Goal: Task Accomplishment & Management: Complete application form

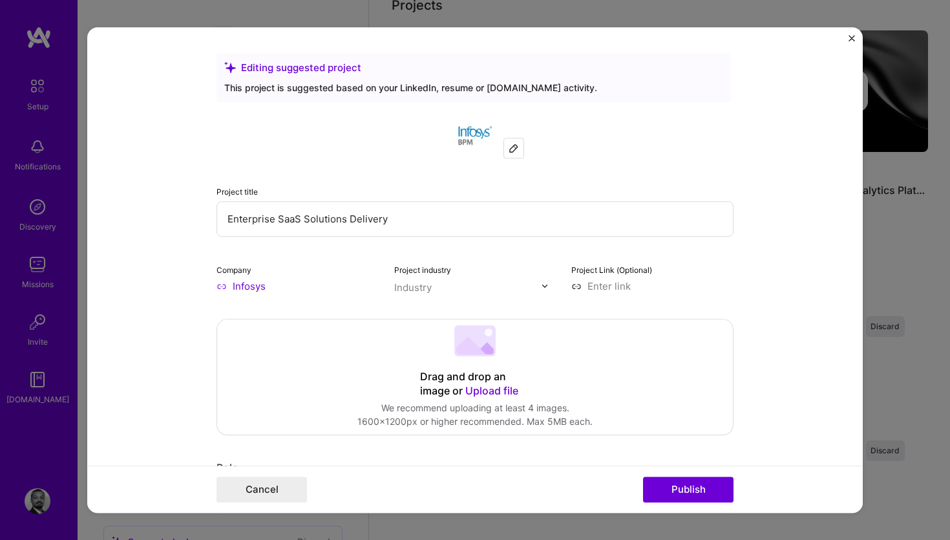
scroll to position [434, 0]
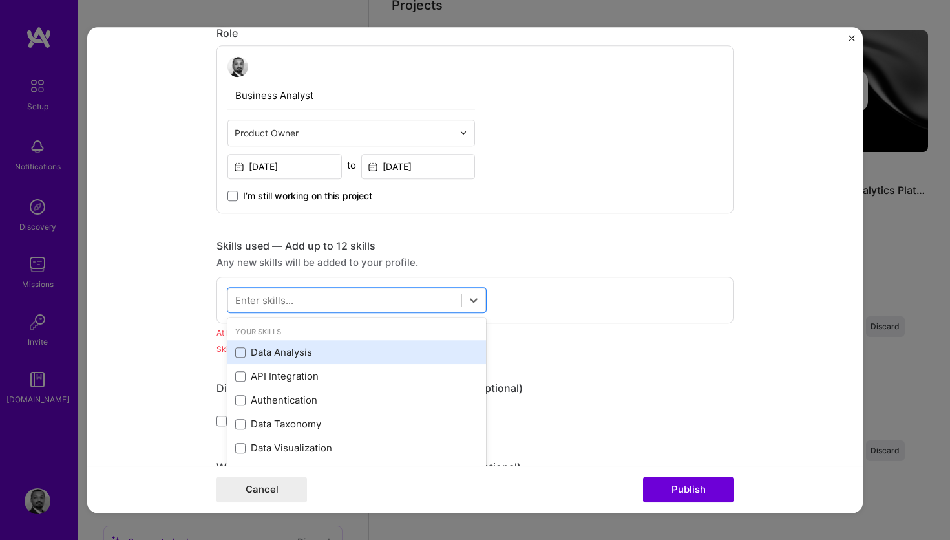
click at [297, 356] on div "Data Analysis" at bounding box center [356, 353] width 243 height 14
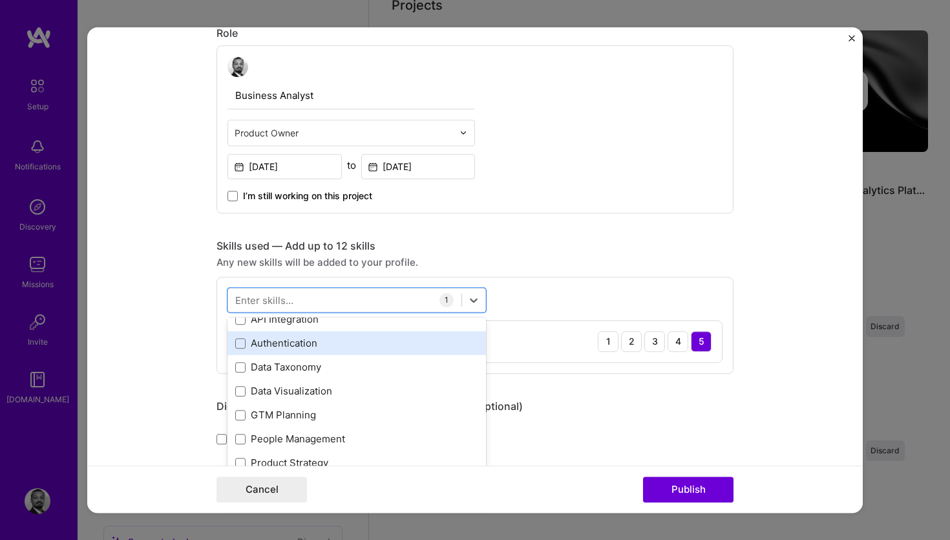
scroll to position [79, 0]
click at [311, 342] on div "Data Taxonomy" at bounding box center [356, 346] width 243 height 14
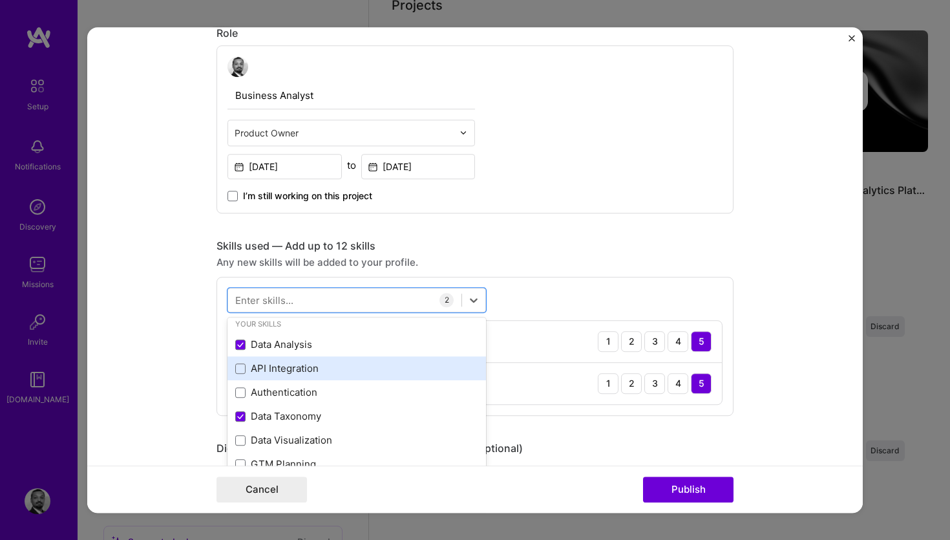
scroll to position [0, 0]
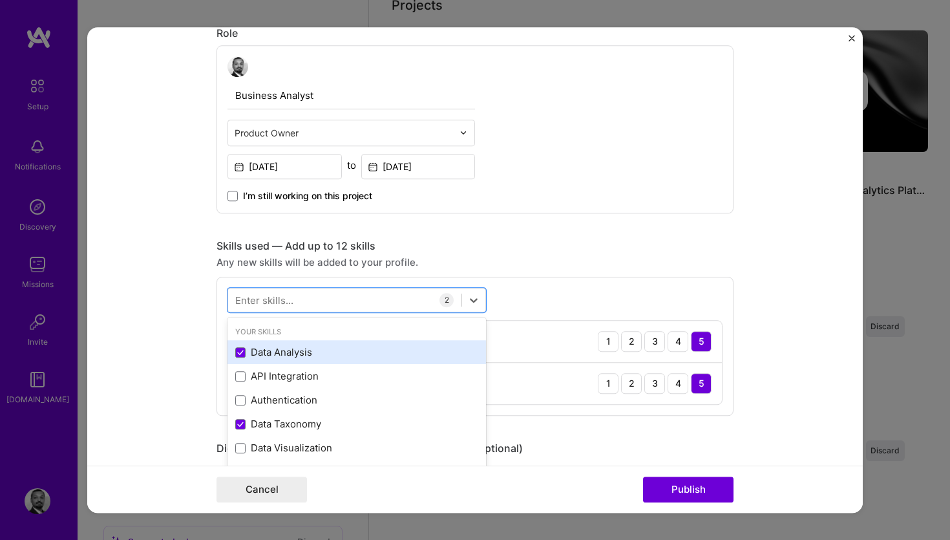
click at [288, 358] on div "Data Analysis" at bounding box center [356, 353] width 243 height 14
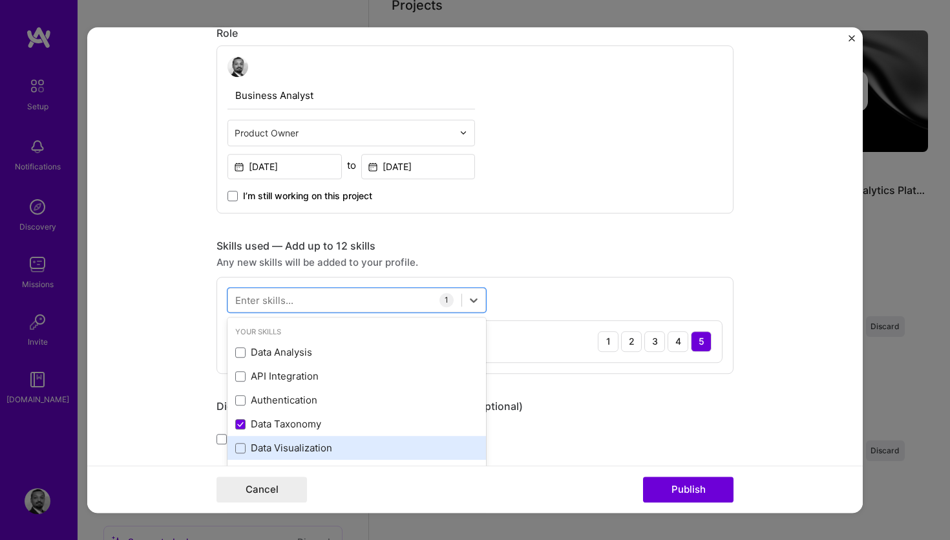
click at [296, 448] on div "Data Visualization" at bounding box center [356, 448] width 243 height 14
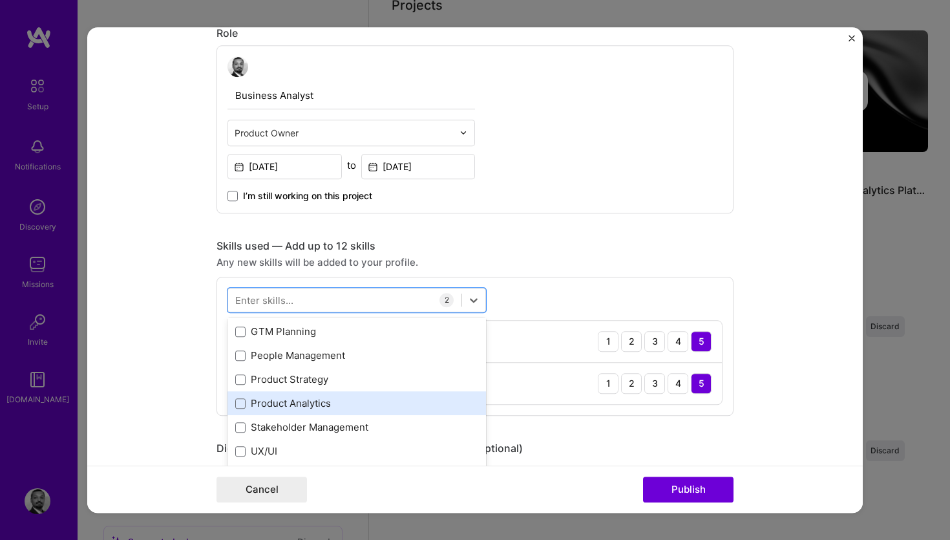
scroll to position [142, 0]
click at [321, 403] on div "Product Analytics" at bounding box center [356, 402] width 243 height 14
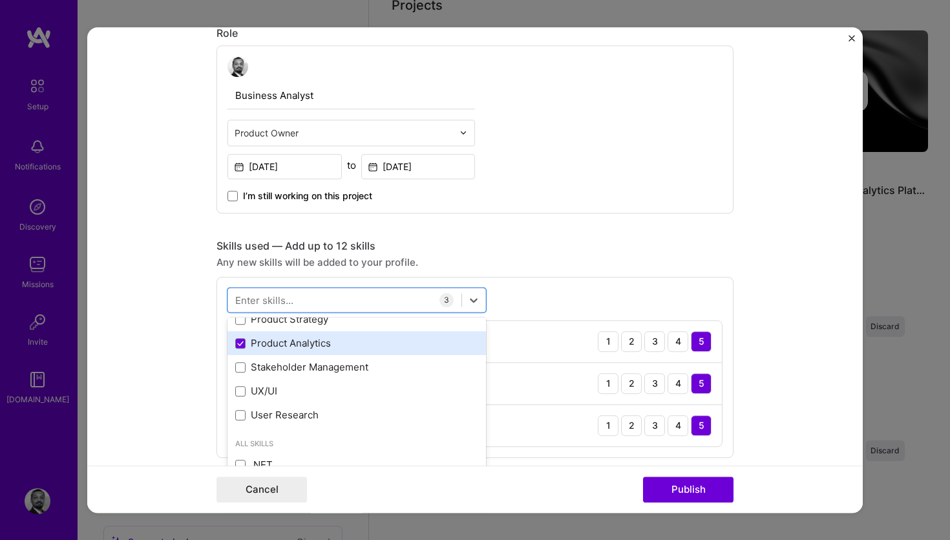
scroll to position [201, 0]
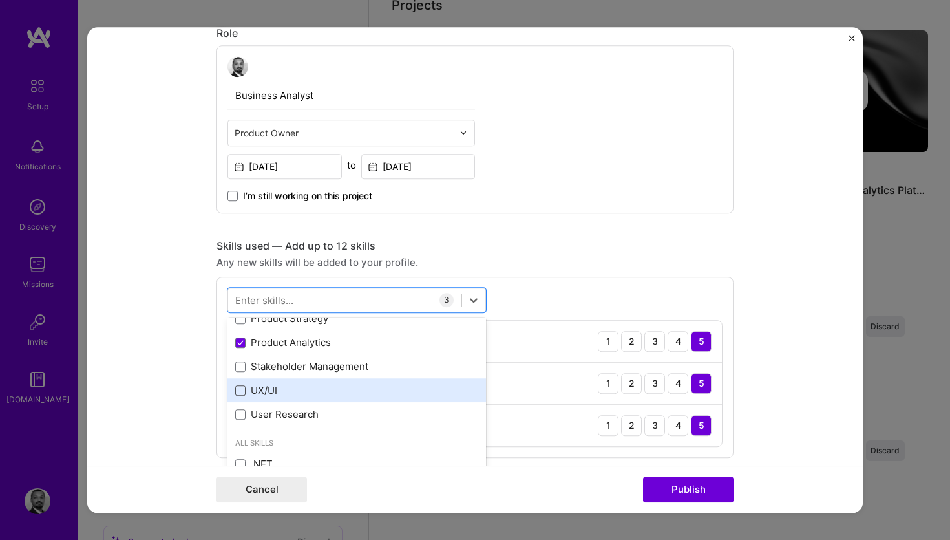
click at [243, 395] on span at bounding box center [240, 390] width 10 height 10
click at [0, 0] on input "checkbox" at bounding box center [0, 0] width 0 height 0
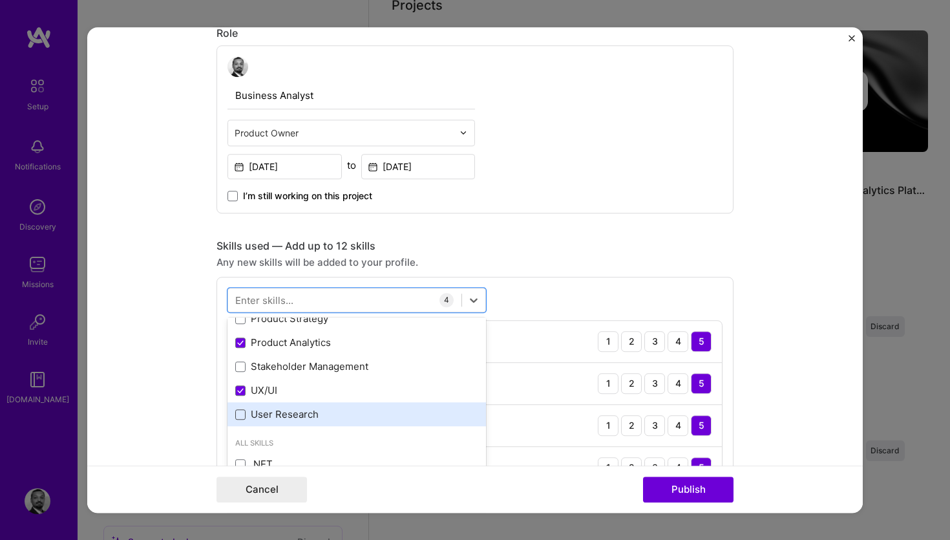
click at [243, 419] on span at bounding box center [240, 414] width 10 height 10
click at [0, 0] on input "checkbox" at bounding box center [0, 0] width 0 height 0
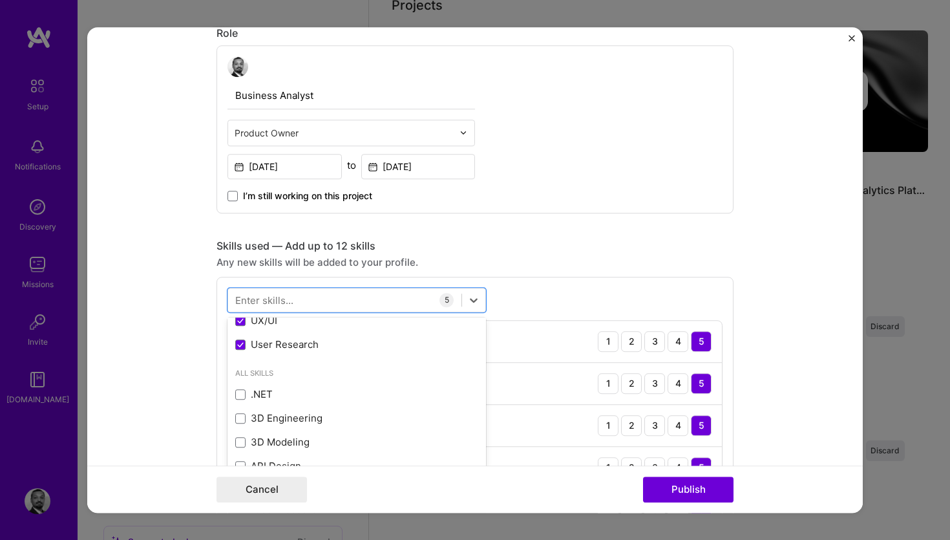
scroll to position [274, 0]
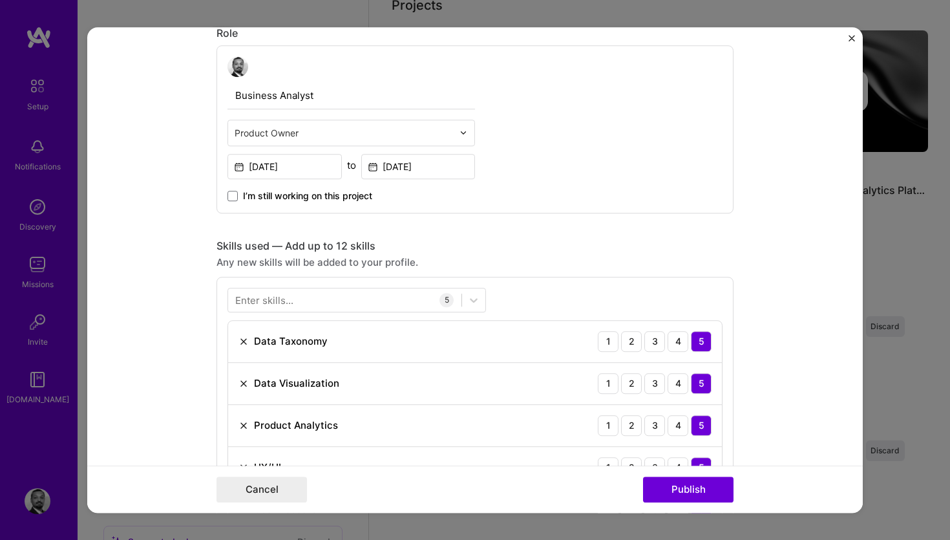
click at [794, 317] on form "Editing suggested project This project is suggested based on your LinkedIn, res…" at bounding box center [474, 270] width 775 height 486
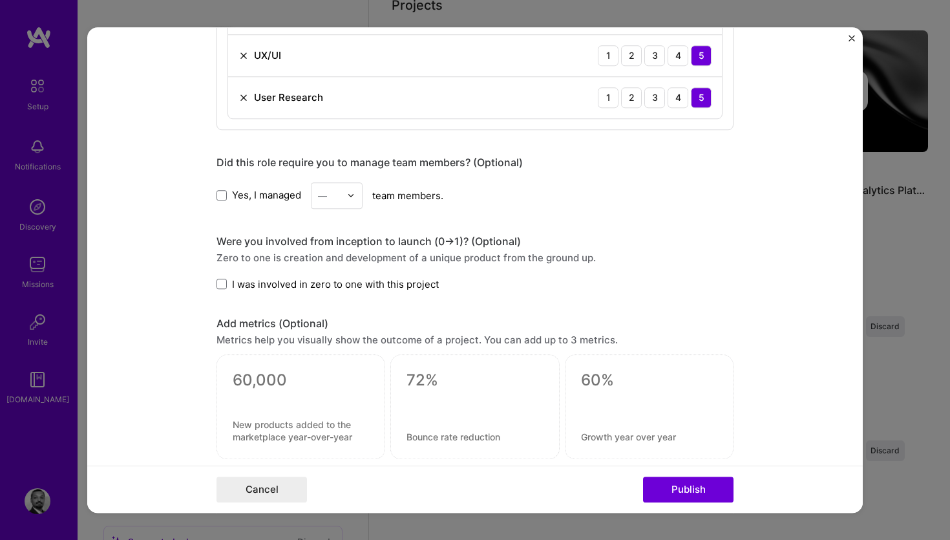
scroll to position [859, 0]
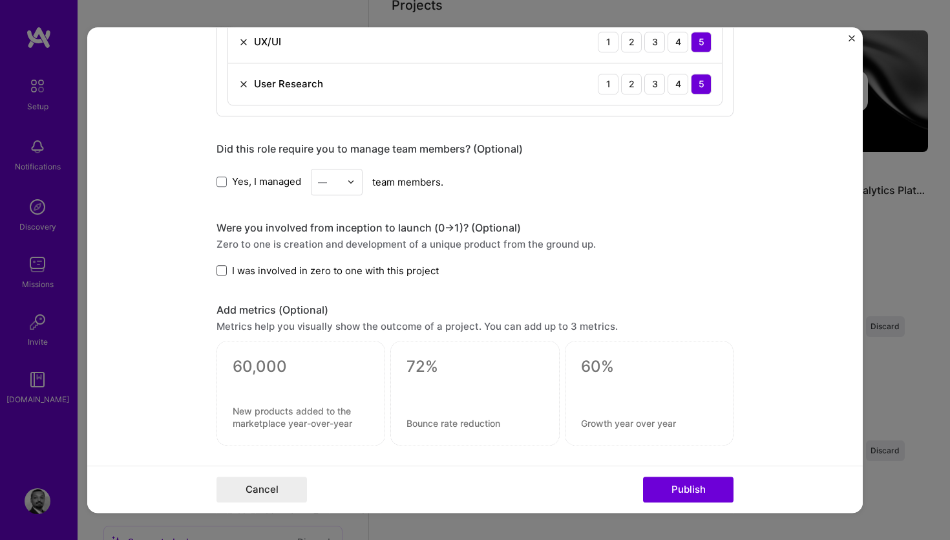
click at [222, 271] on span at bounding box center [221, 270] width 10 height 10
click at [0, 0] on input "I was involved in zero to one with this project" at bounding box center [0, 0] width 0 height 0
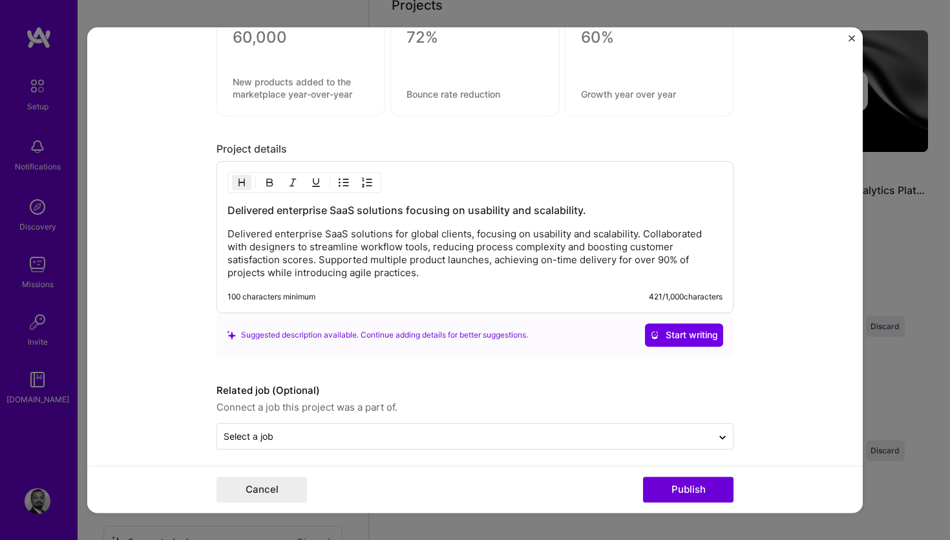
scroll to position [1197, 0]
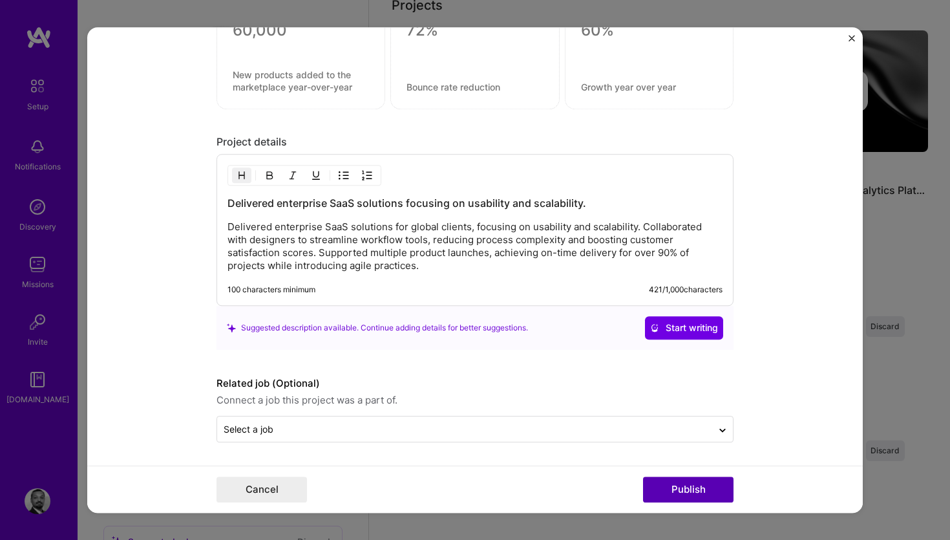
click at [662, 483] on button "Publish" at bounding box center [688, 489] width 90 height 26
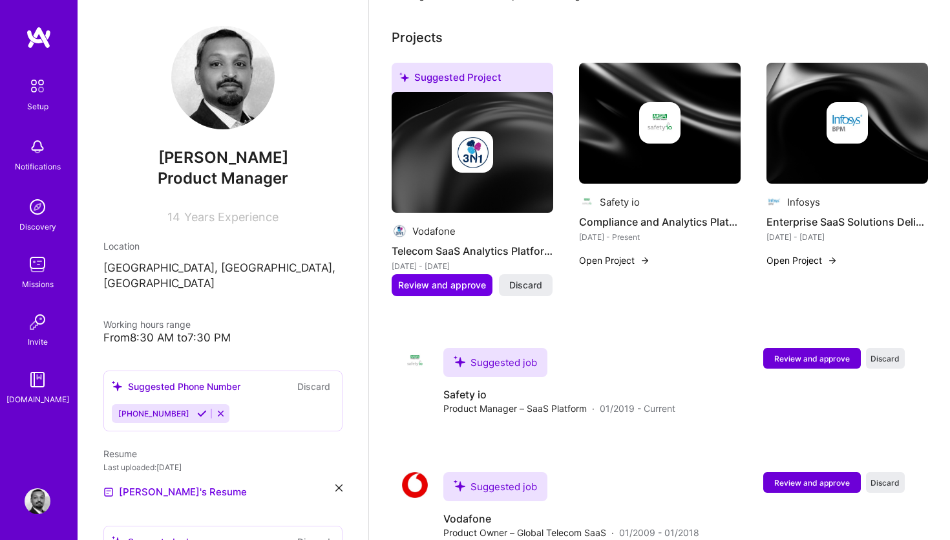
scroll to position [500, 0]
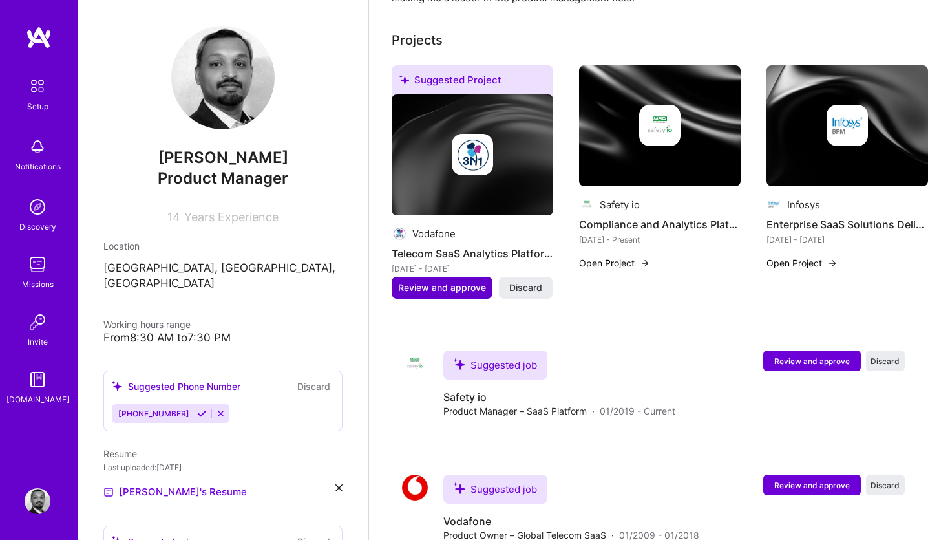
click at [458, 281] on span "Review and approve" at bounding box center [442, 287] width 88 height 13
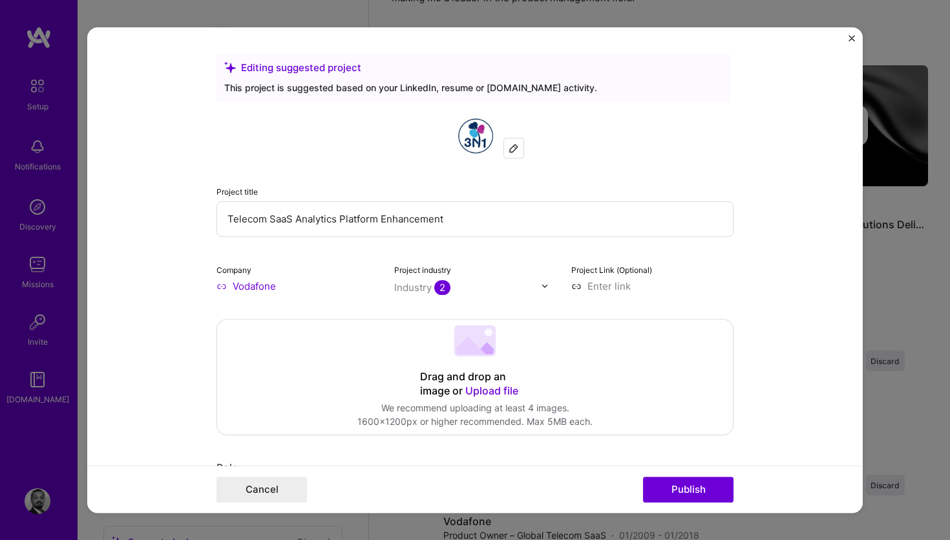
click at [512, 149] on img at bounding box center [514, 148] width 10 height 10
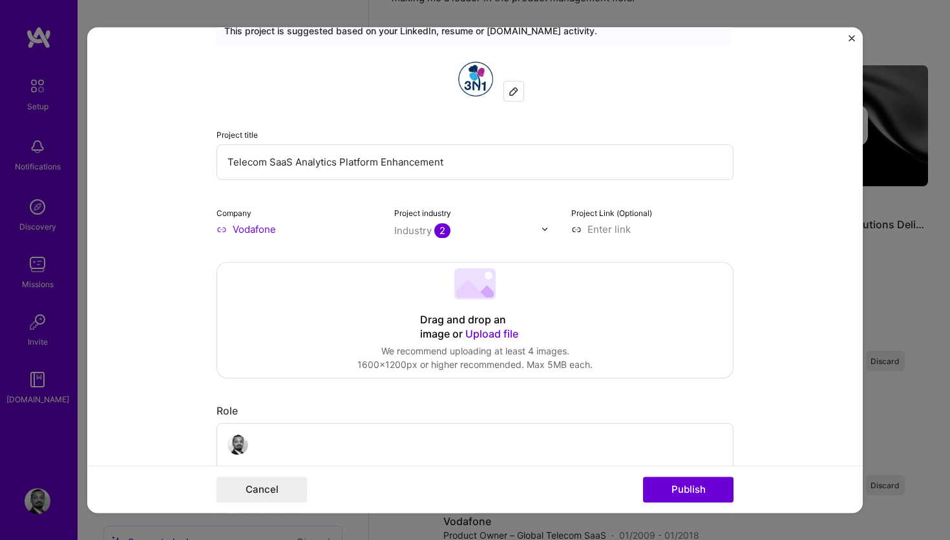
scroll to position [52, 0]
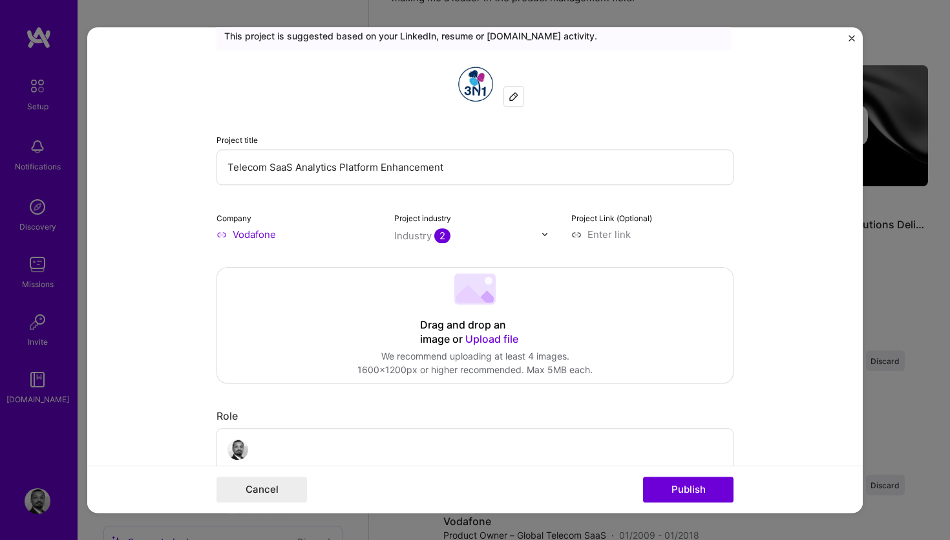
click at [477, 88] on img at bounding box center [475, 83] width 47 height 47
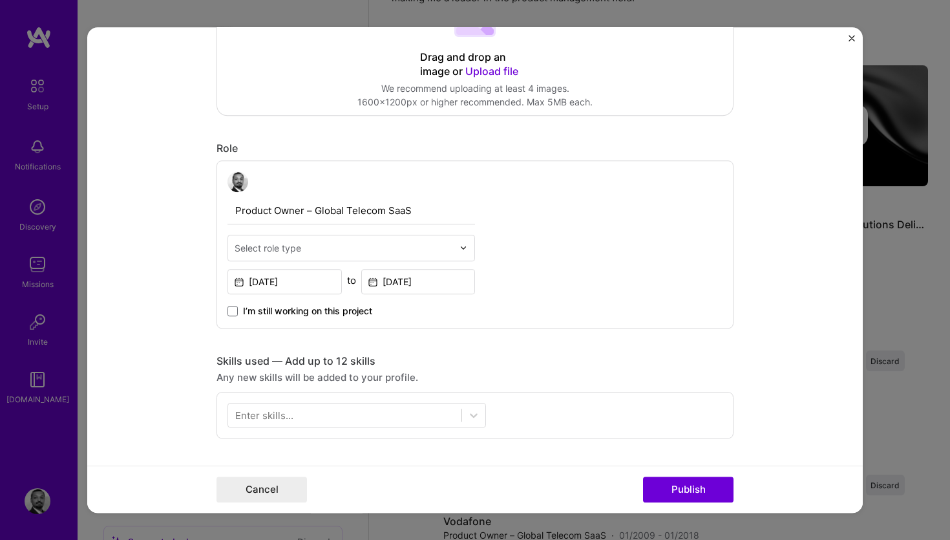
scroll to position [380, 0]
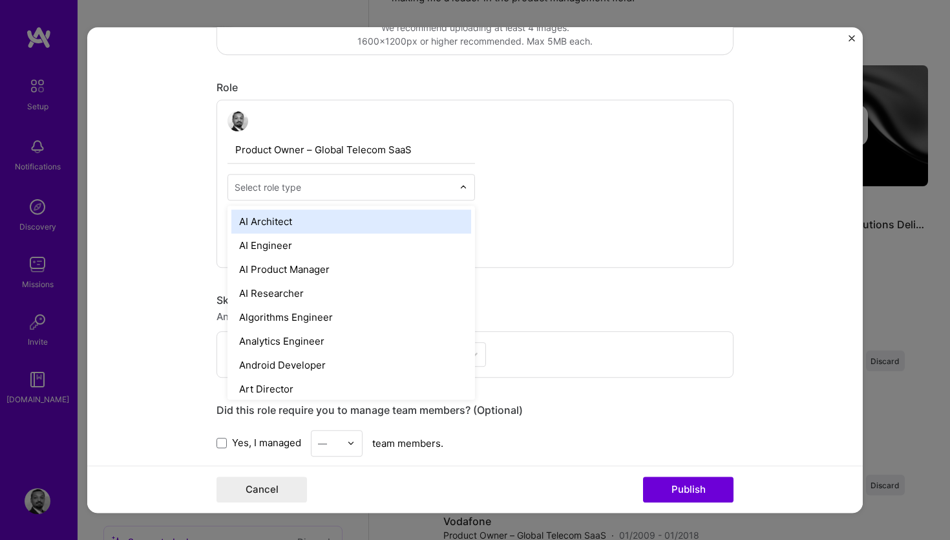
click at [381, 184] on input "text" at bounding box center [344, 187] width 218 height 14
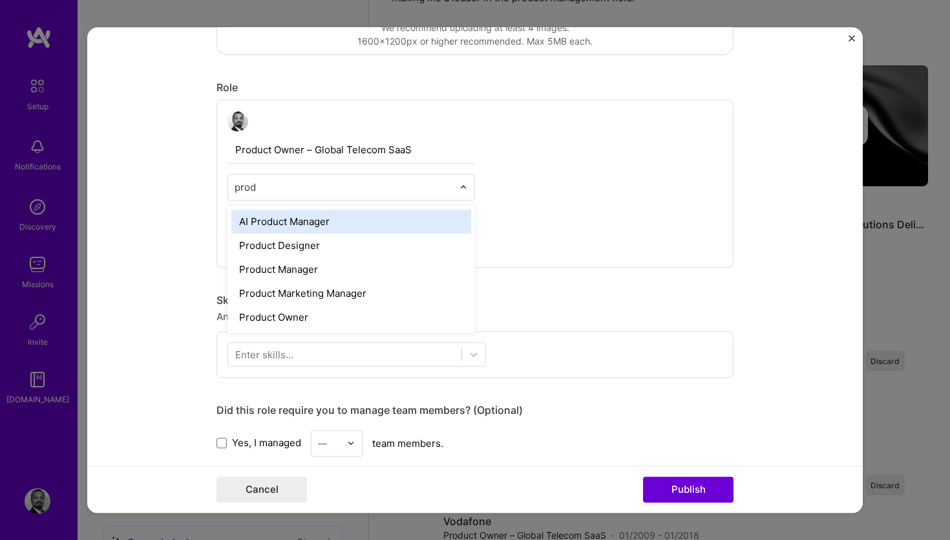
type input "produ"
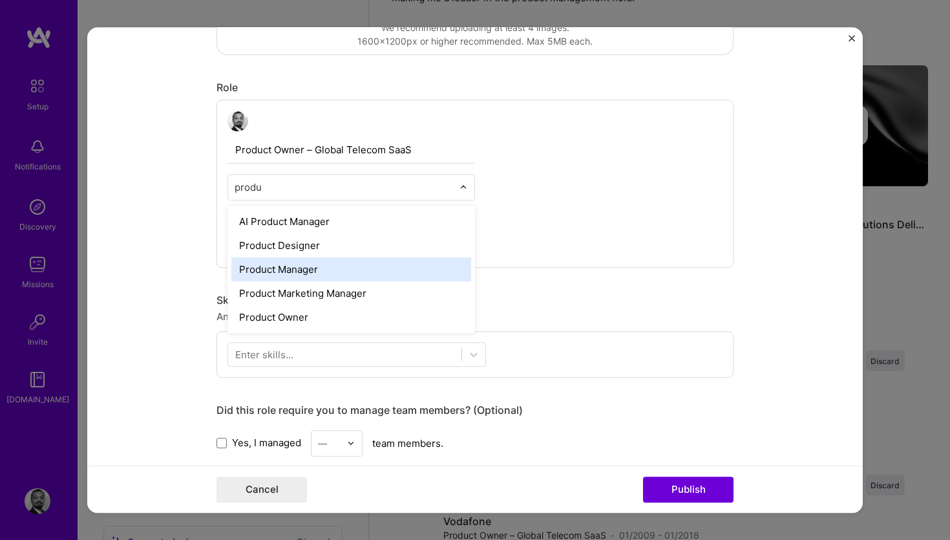
click at [368, 264] on div "Product Manager" at bounding box center [351, 269] width 240 height 24
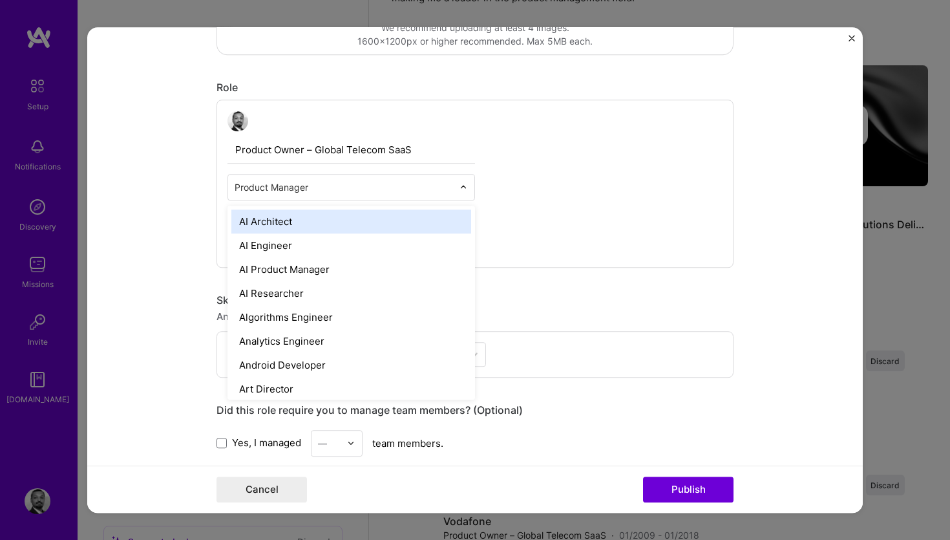
click at [418, 191] on input "text" at bounding box center [344, 187] width 218 height 14
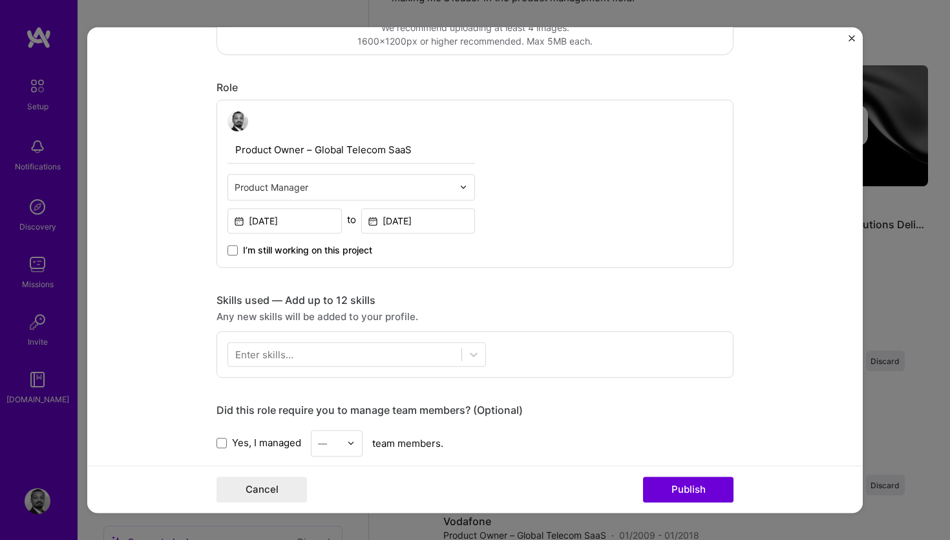
click at [350, 198] on div "Product Manager" at bounding box center [343, 186] width 231 height 25
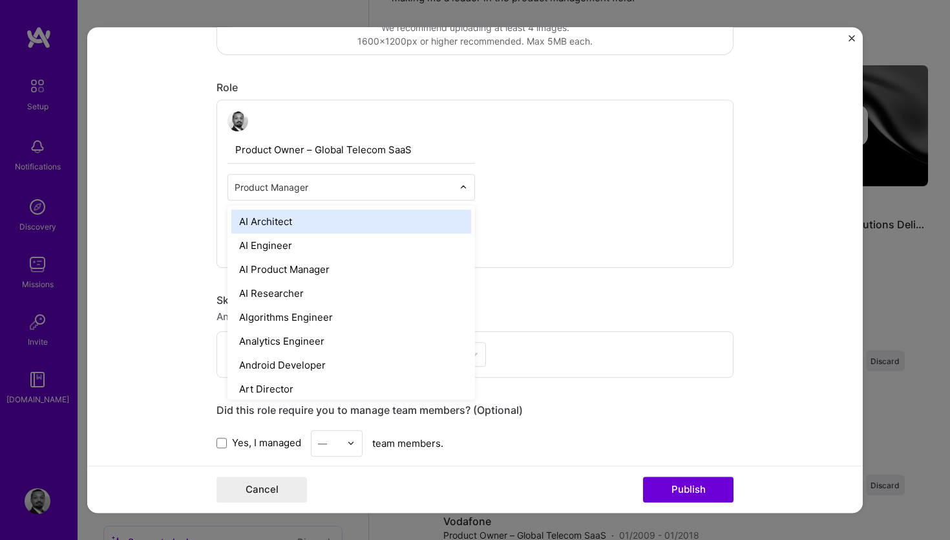
click at [346, 186] on input "text" at bounding box center [344, 187] width 218 height 14
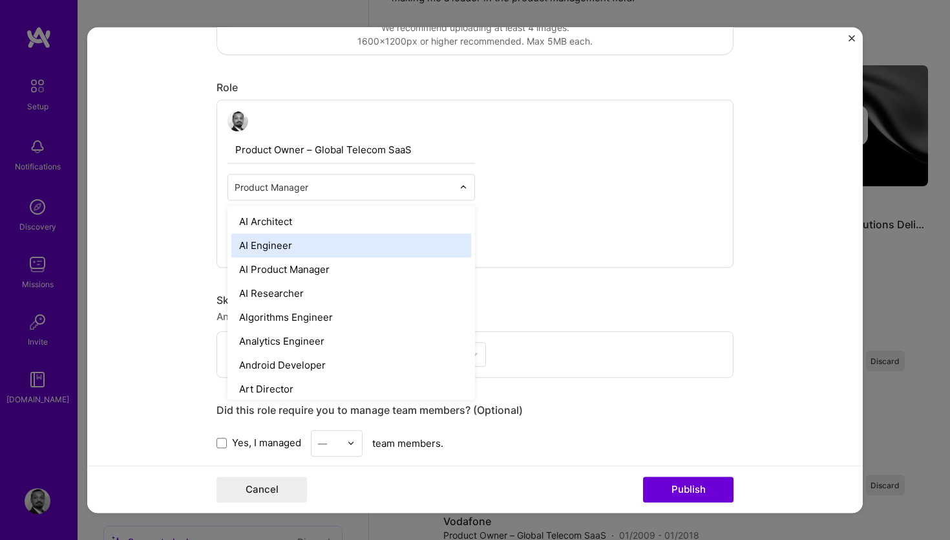
click at [580, 224] on div "Product Owner – Global Telecom SaaS option Product Manager, selected. option AI…" at bounding box center [474, 184] width 517 height 168
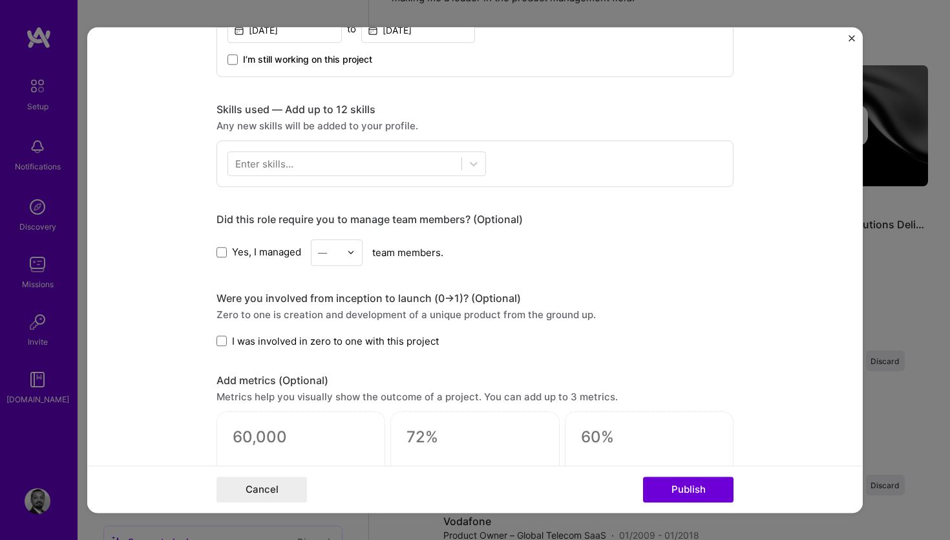
scroll to position [572, 0]
click at [486, 166] on div "Enter skills..." at bounding box center [474, 162] width 517 height 47
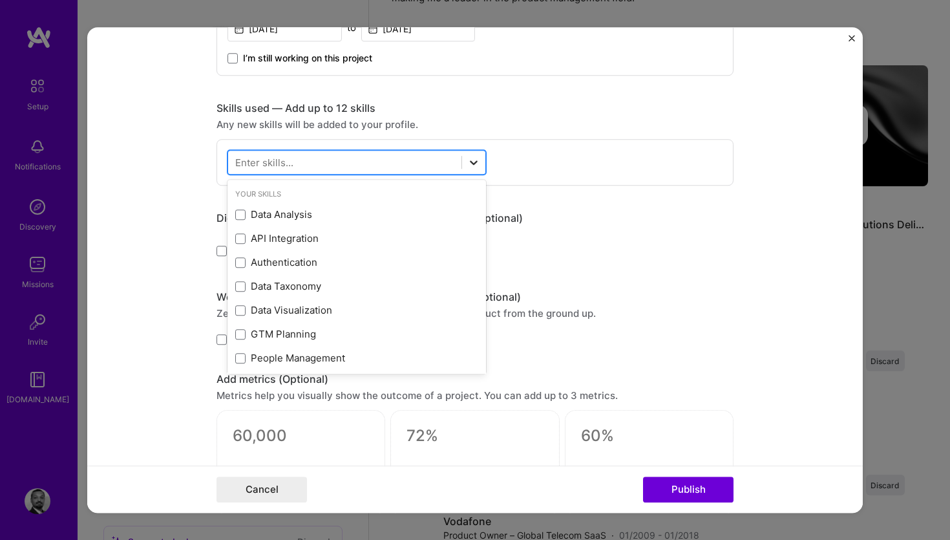
click at [478, 161] on icon at bounding box center [473, 162] width 13 height 13
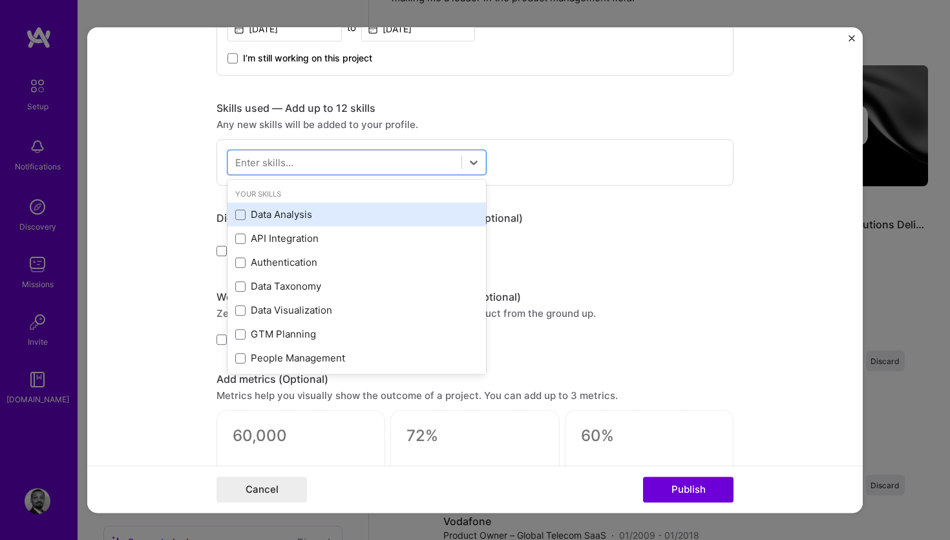
click at [332, 213] on div "Data Analysis" at bounding box center [356, 215] width 243 height 14
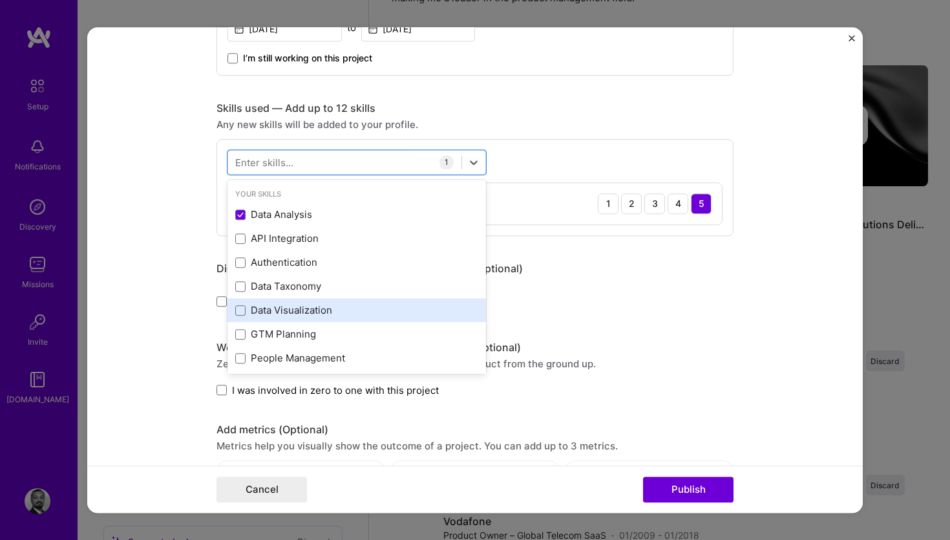
click at [304, 314] on div "Data Visualization" at bounding box center [356, 311] width 243 height 14
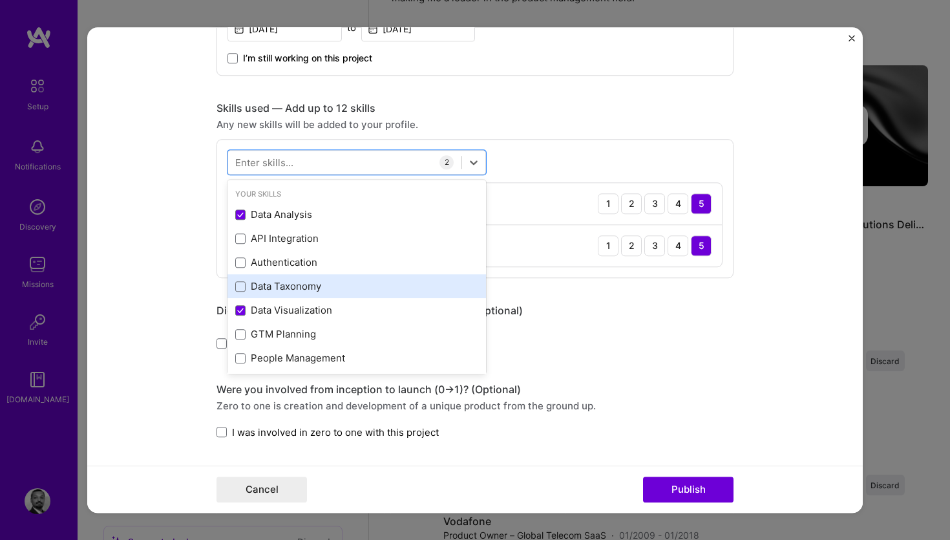
click at [302, 286] on div "Data Taxonomy" at bounding box center [356, 287] width 243 height 14
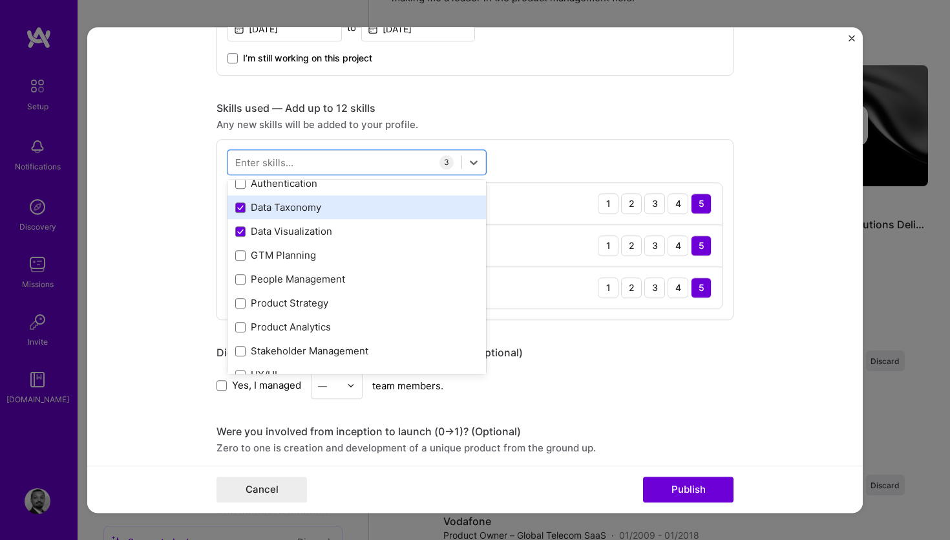
scroll to position [103, 0]
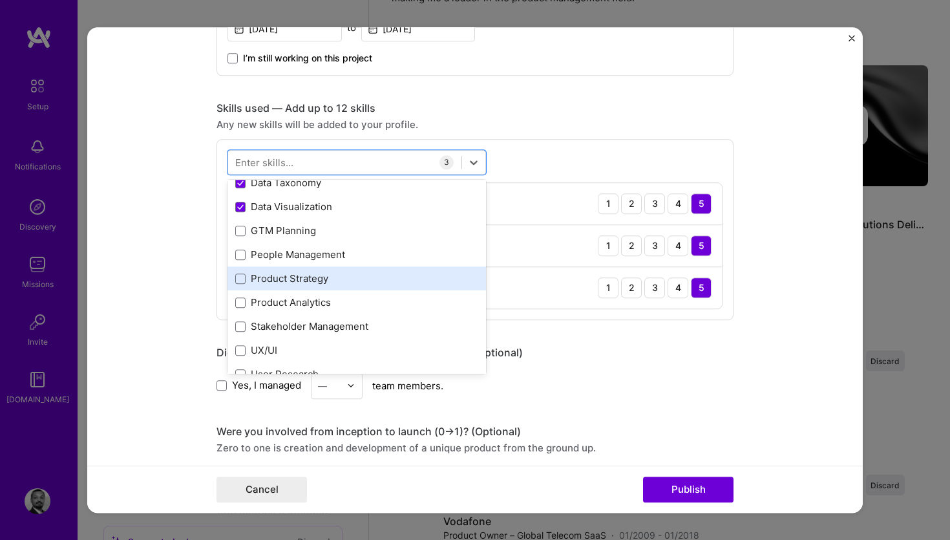
click at [302, 287] on div "Product Strategy" at bounding box center [356, 279] width 258 height 24
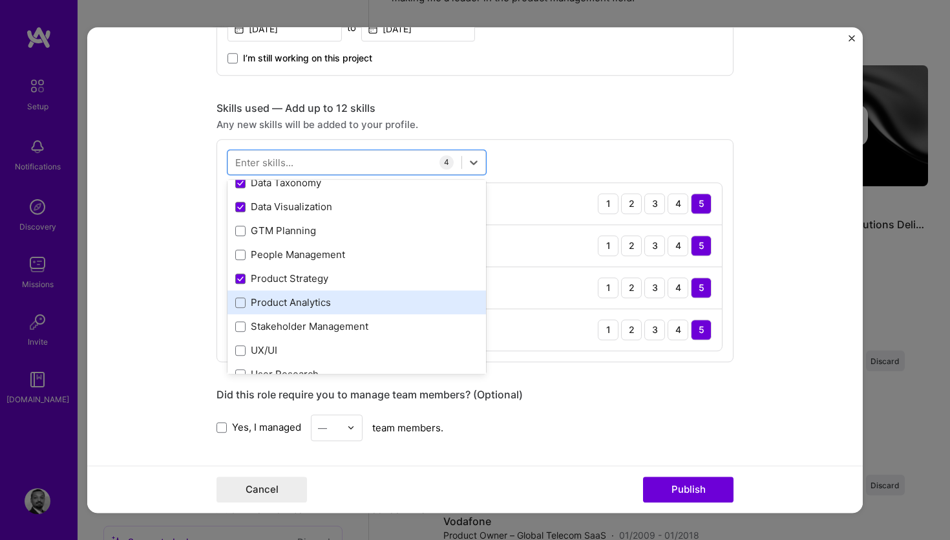
click at [302, 303] on div "Product Analytics" at bounding box center [356, 303] width 243 height 14
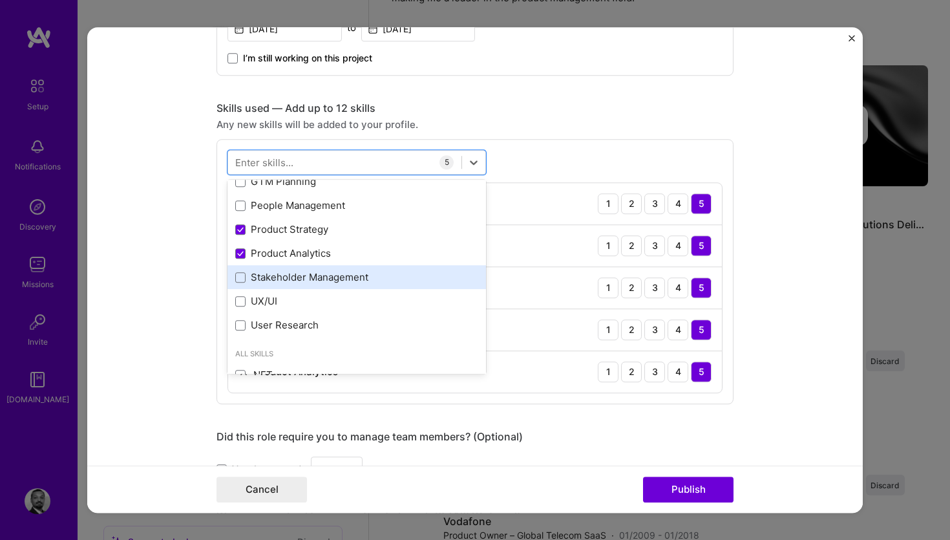
scroll to position [179, 0]
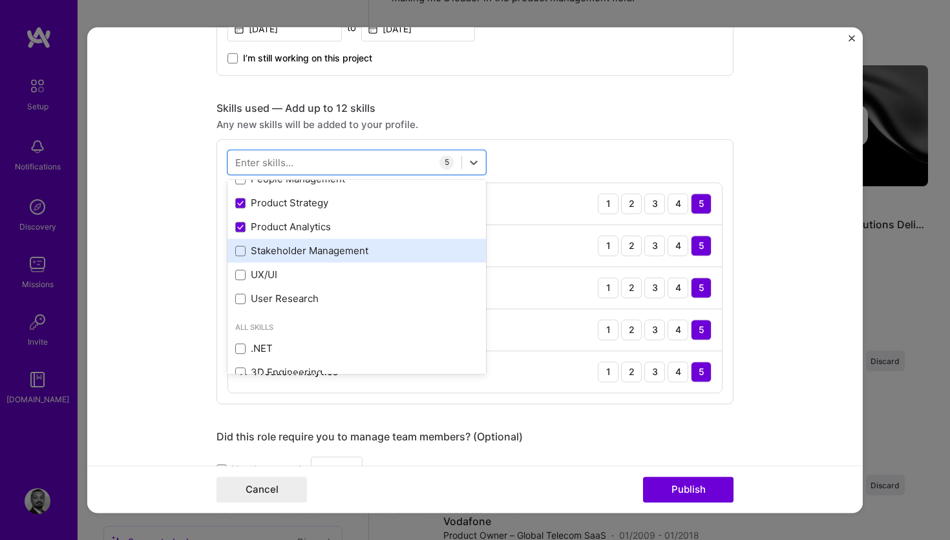
click at [284, 255] on div "Stakeholder Management" at bounding box center [356, 251] width 243 height 14
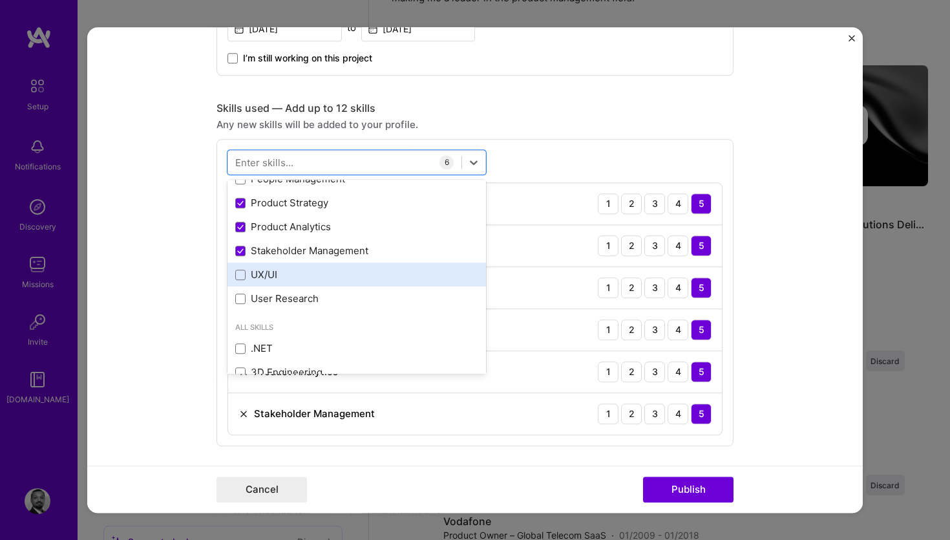
click at [271, 277] on div "UX/UI" at bounding box center [356, 275] width 243 height 14
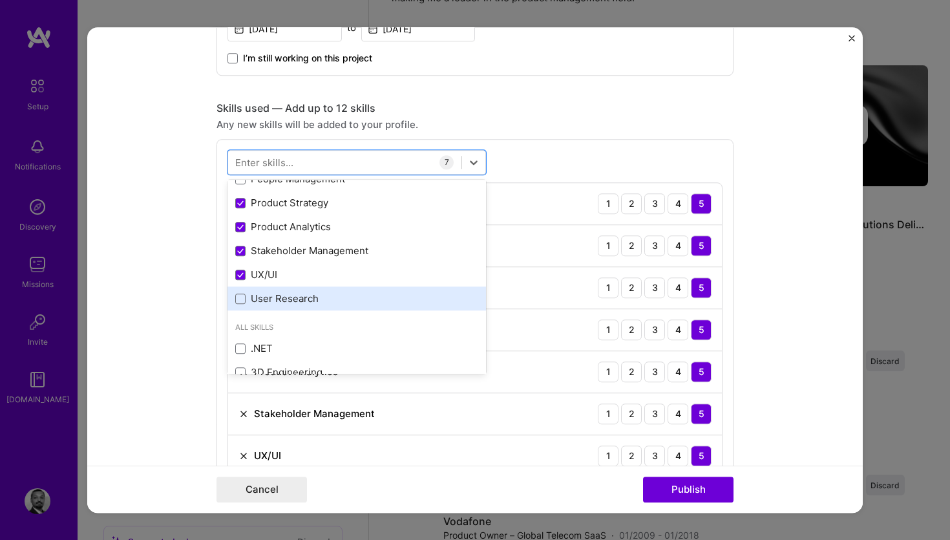
click at [273, 297] on div "User Research" at bounding box center [356, 299] width 243 height 14
click at [783, 408] on form "Editing suggested project This project is suggested based on your LinkedIn, res…" at bounding box center [474, 270] width 775 height 486
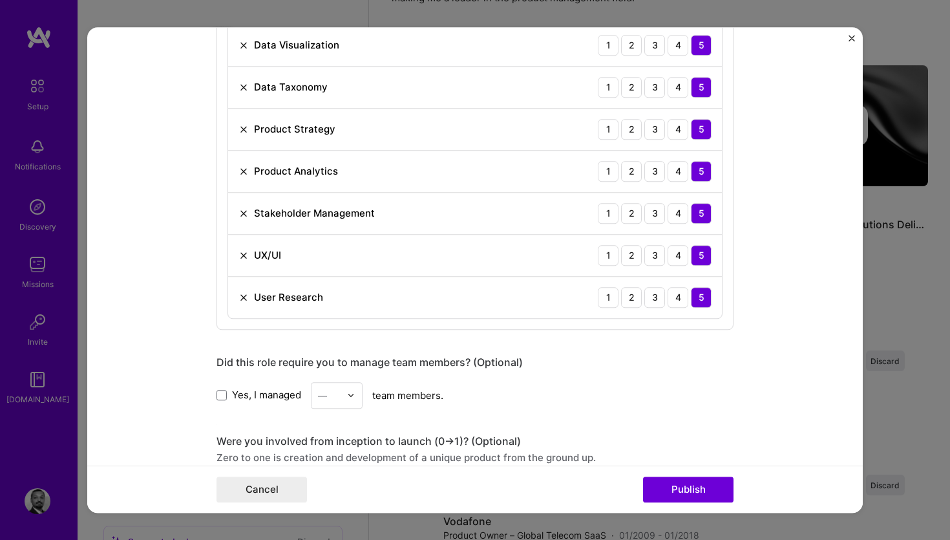
scroll to position [870, 0]
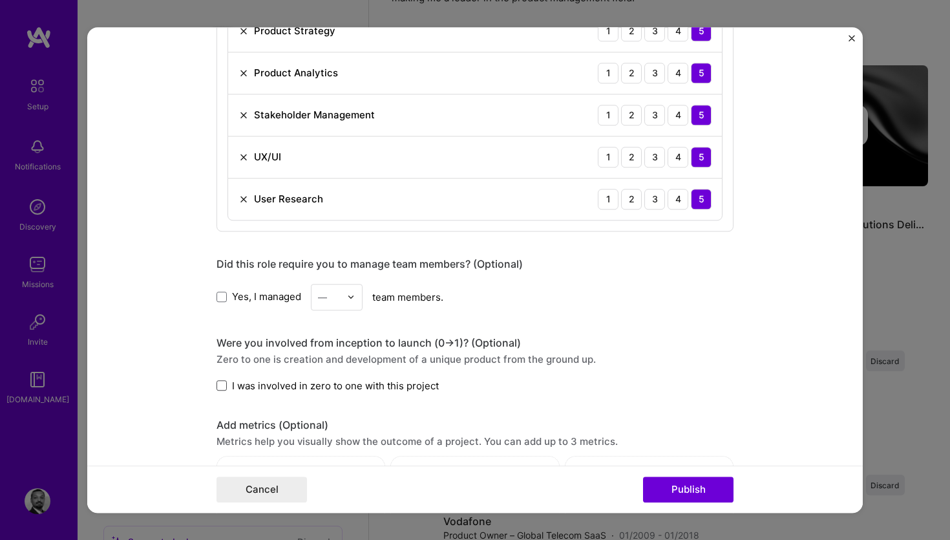
click at [225, 384] on span at bounding box center [221, 385] width 10 height 10
click at [0, 0] on input "I was involved in zero to one with this project" at bounding box center [0, 0] width 0 height 0
click at [698, 491] on button "Publish" at bounding box center [688, 489] width 90 height 26
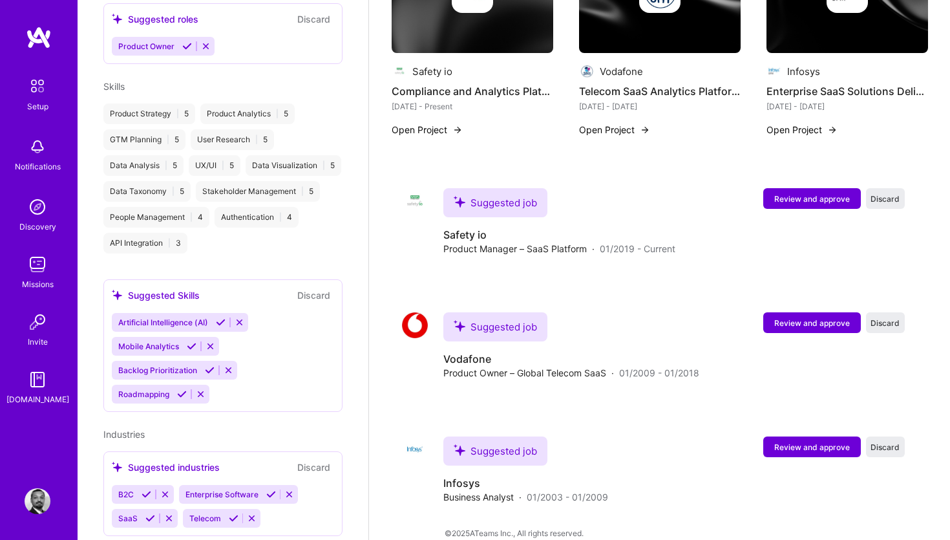
scroll to position [544, 0]
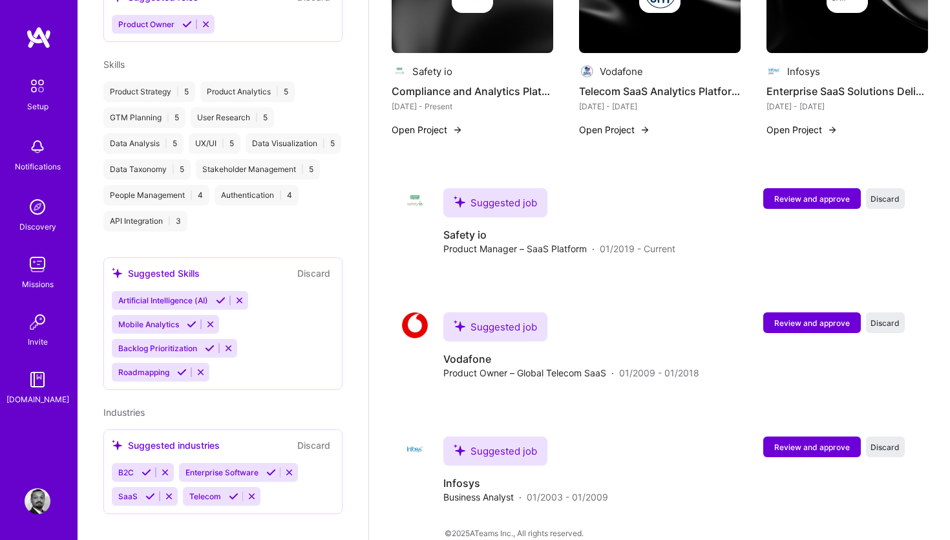
click at [220, 295] on icon at bounding box center [221, 300] width 10 height 10
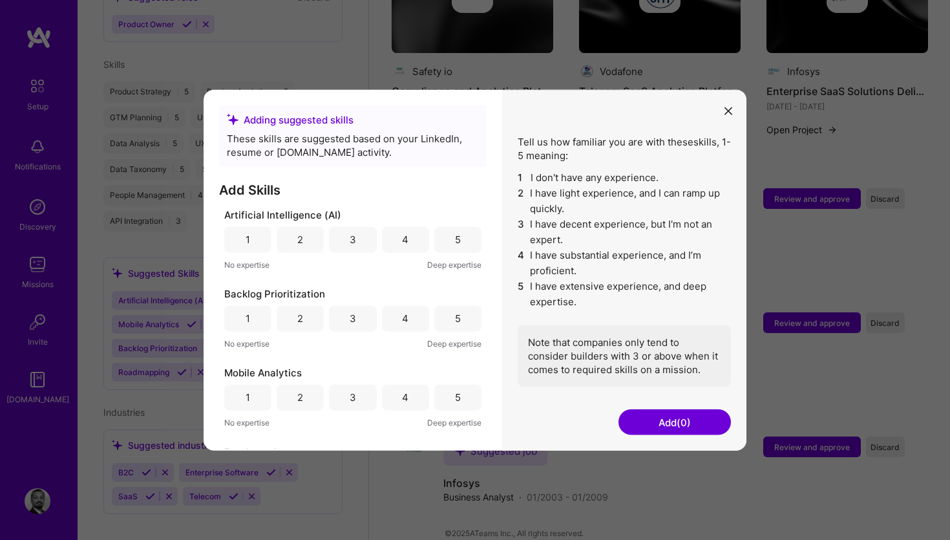
click at [342, 237] on div "3" at bounding box center [352, 239] width 47 height 26
click at [450, 316] on div "5" at bounding box center [457, 318] width 47 height 26
click at [447, 397] on div "5" at bounding box center [457, 397] width 47 height 26
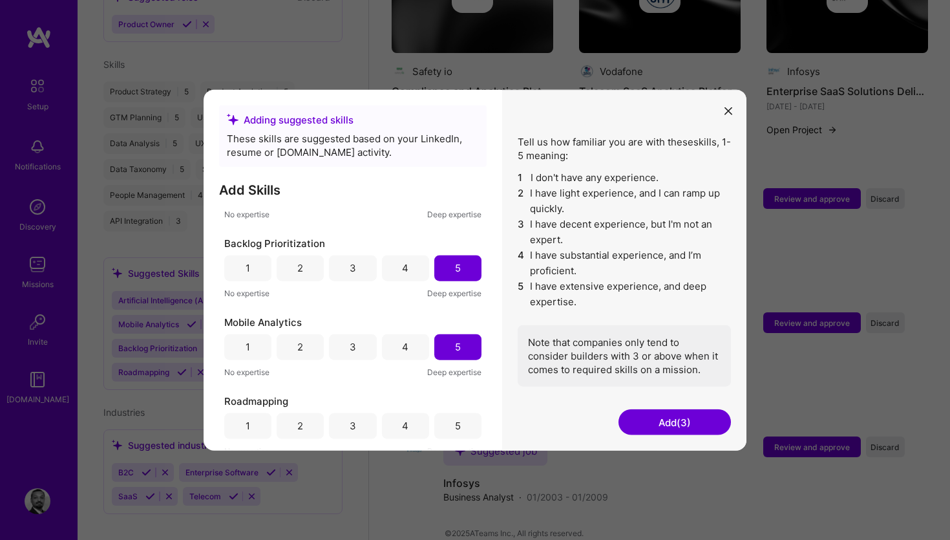
scroll to position [57, 0]
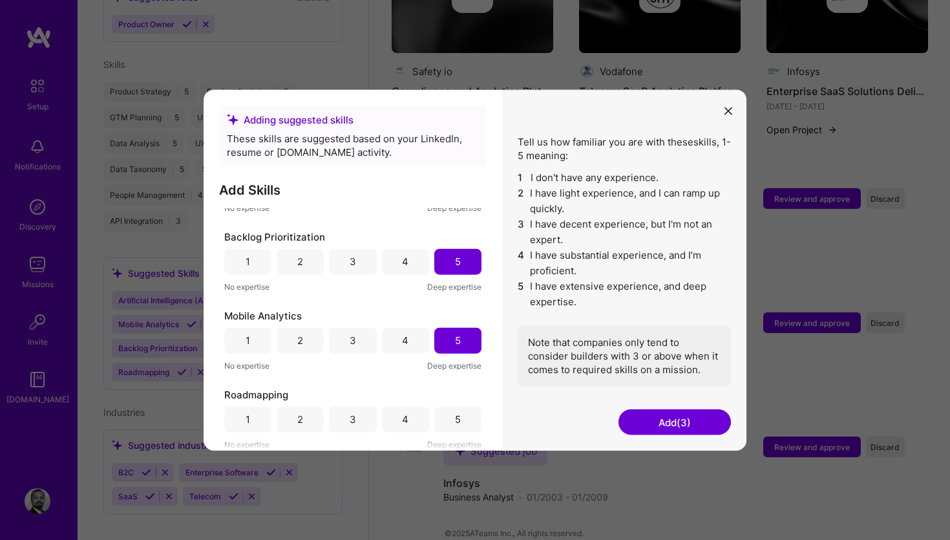
click at [458, 416] on div "5" at bounding box center [457, 419] width 47 height 26
click at [694, 425] on button "Add (4)" at bounding box center [674, 422] width 112 height 26
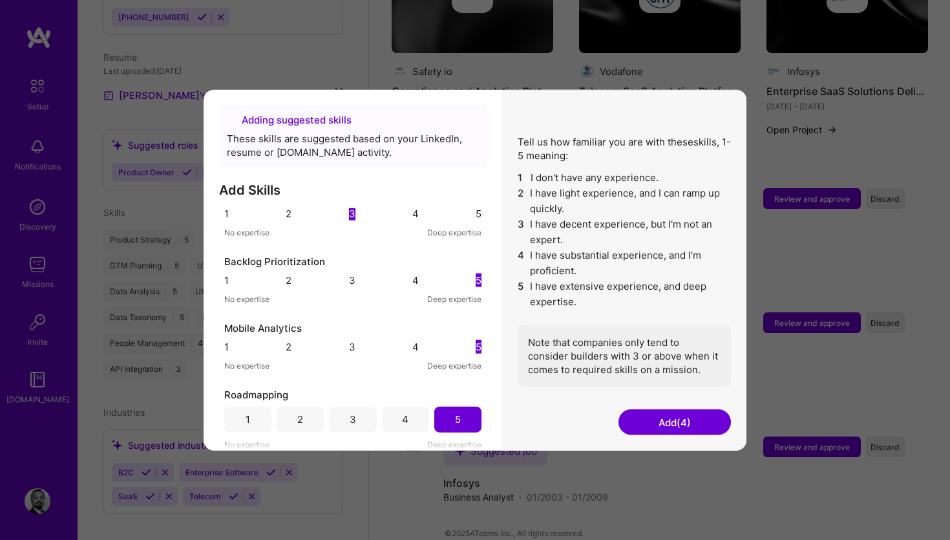
scroll to position [419, 0]
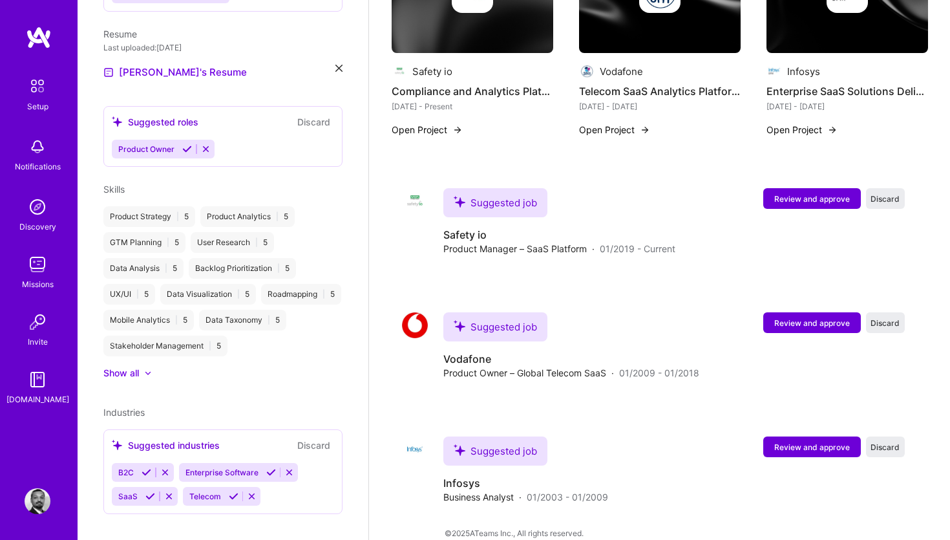
click at [147, 467] on icon at bounding box center [147, 472] width 10 height 10
click at [149, 487] on div "Telecom" at bounding box center [133, 496] width 42 height 19
click at [269, 459] on div "[PERSON_NAME] Product Manager 14 Years Experience Location [GEOGRAPHIC_DATA], […" at bounding box center [223, 270] width 291 height 540
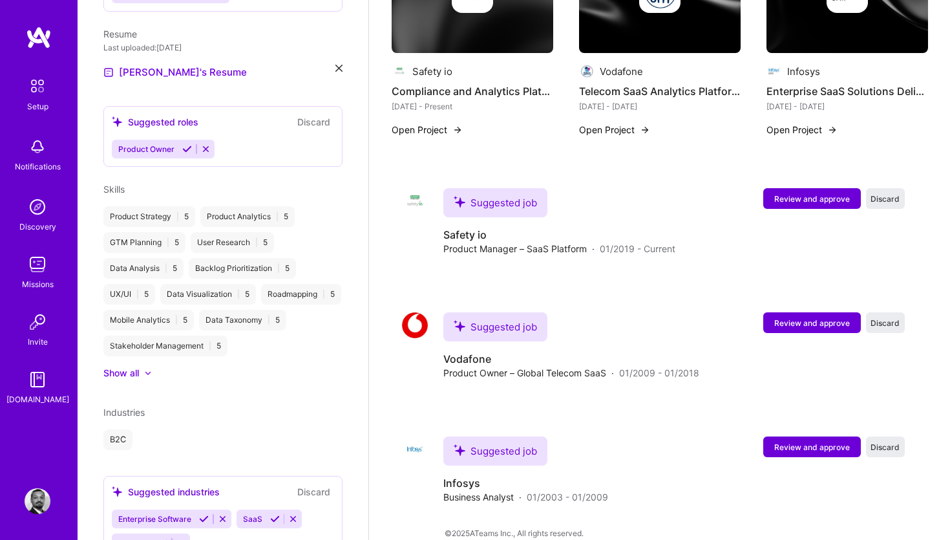
click at [161, 538] on icon at bounding box center [163, 543] width 10 height 10
click at [204, 514] on icon at bounding box center [204, 519] width 10 height 10
click at [146, 514] on icon at bounding box center [150, 519] width 10 height 10
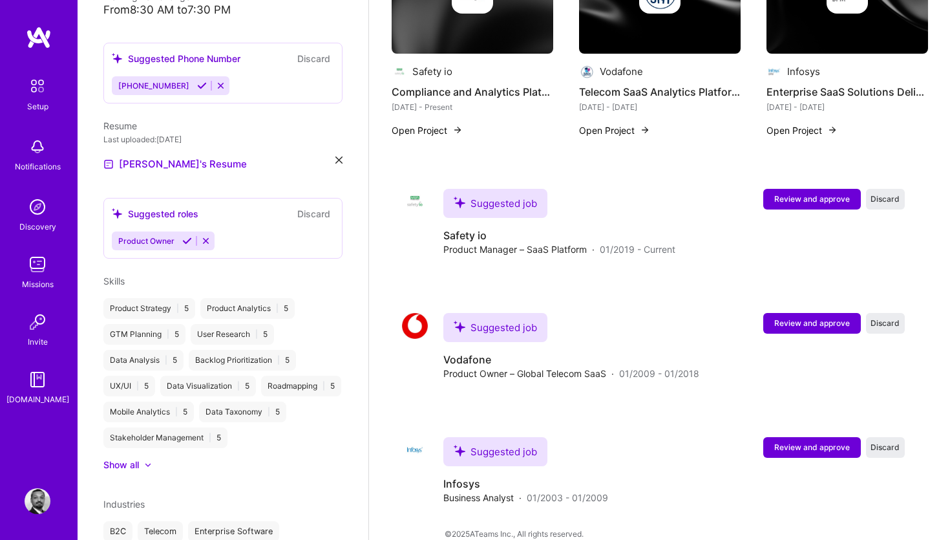
scroll to position [322, 0]
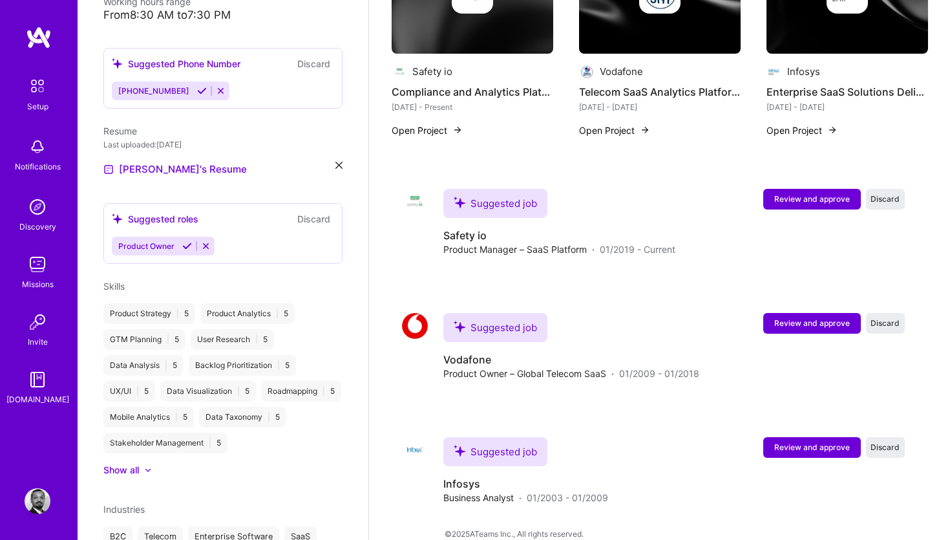
click at [184, 241] on icon at bounding box center [187, 246] width 10 height 10
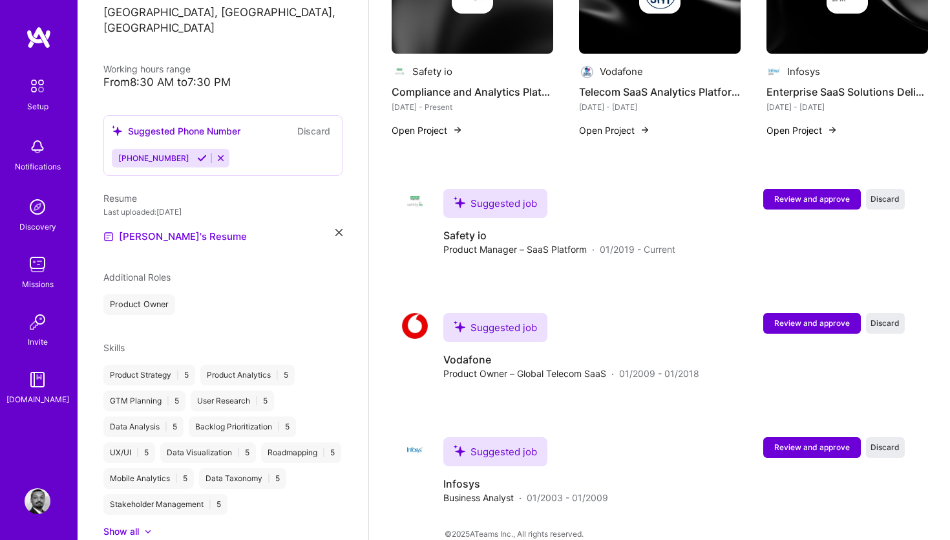
scroll to position [254, 0]
click at [157, 295] on div "Product Owner" at bounding box center [139, 305] width 72 height 21
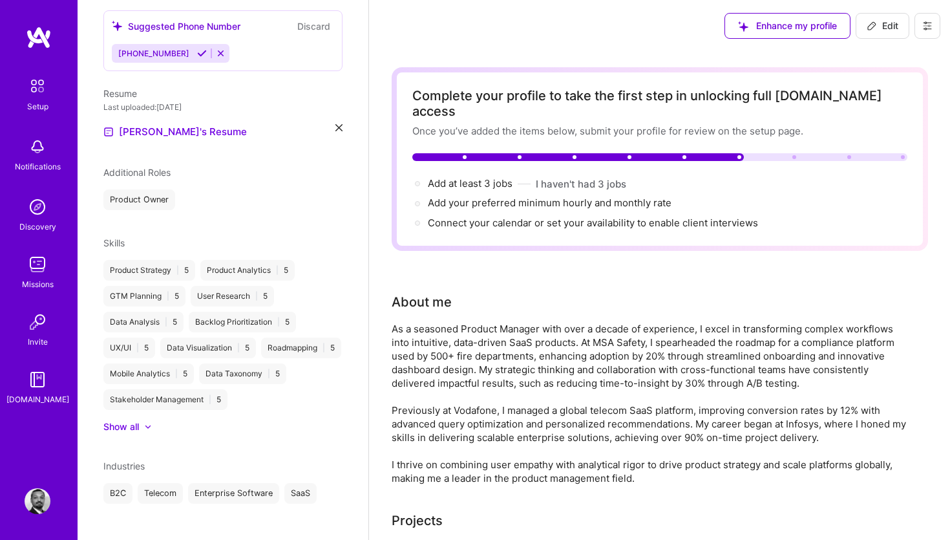
scroll to position [0, 0]
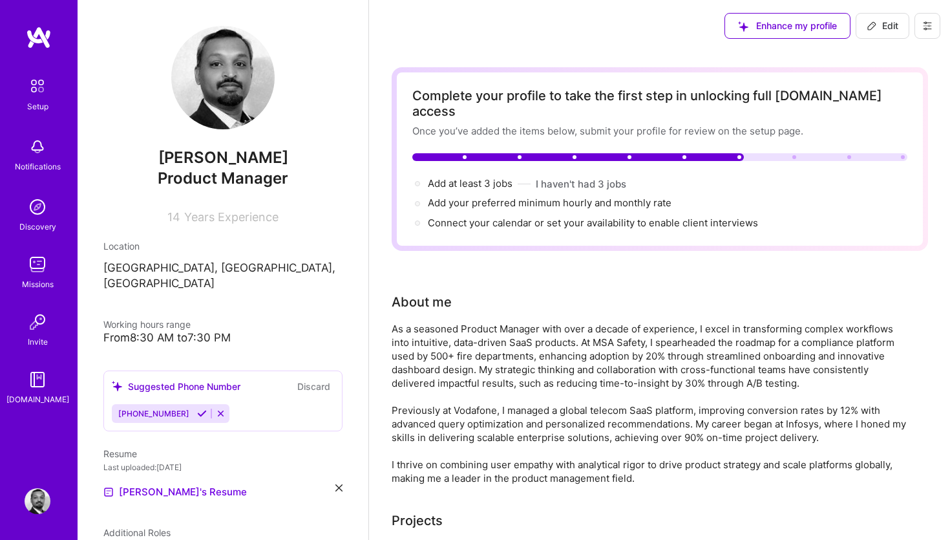
click at [197, 408] on icon at bounding box center [202, 413] width 10 height 10
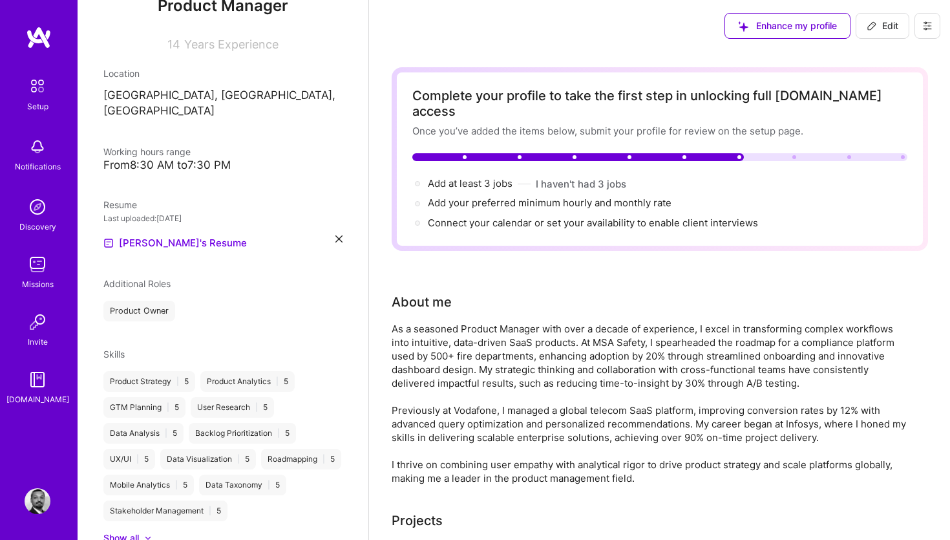
scroll to position [205, 0]
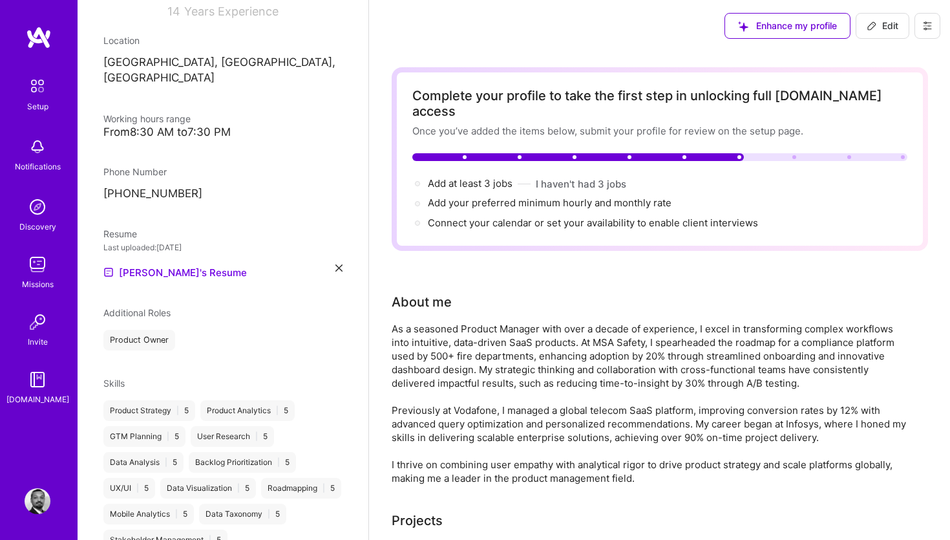
click at [139, 330] on div "Product Owner" at bounding box center [139, 340] width 72 height 21
click at [43, 82] on img at bounding box center [37, 85] width 27 height 27
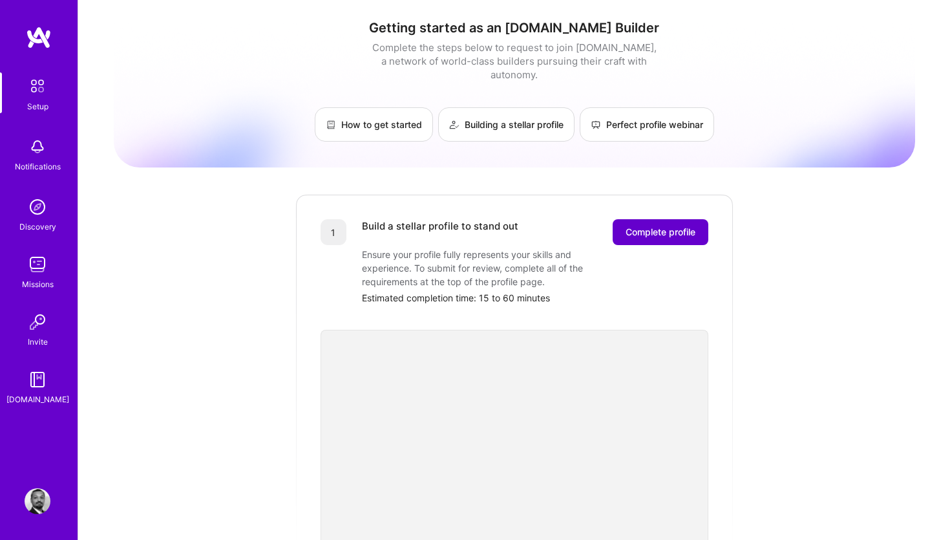
click at [644, 226] on span "Complete profile" at bounding box center [661, 232] width 70 height 13
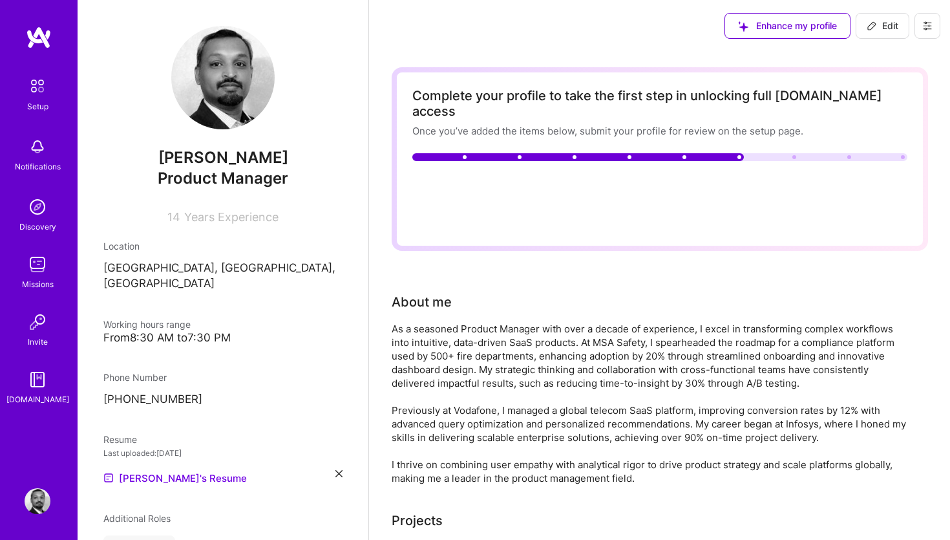
click at [883, 33] on button "Edit" at bounding box center [883, 26] width 54 height 26
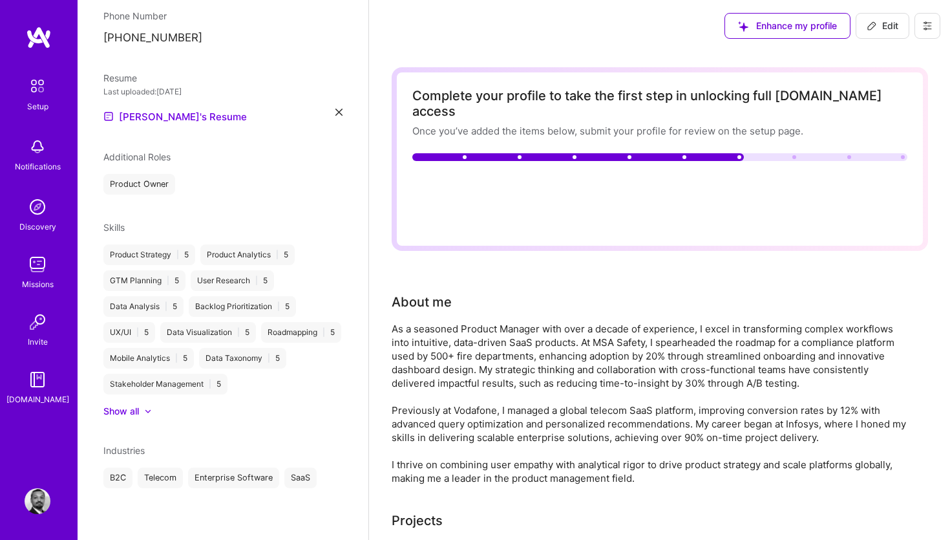
select select "DE"
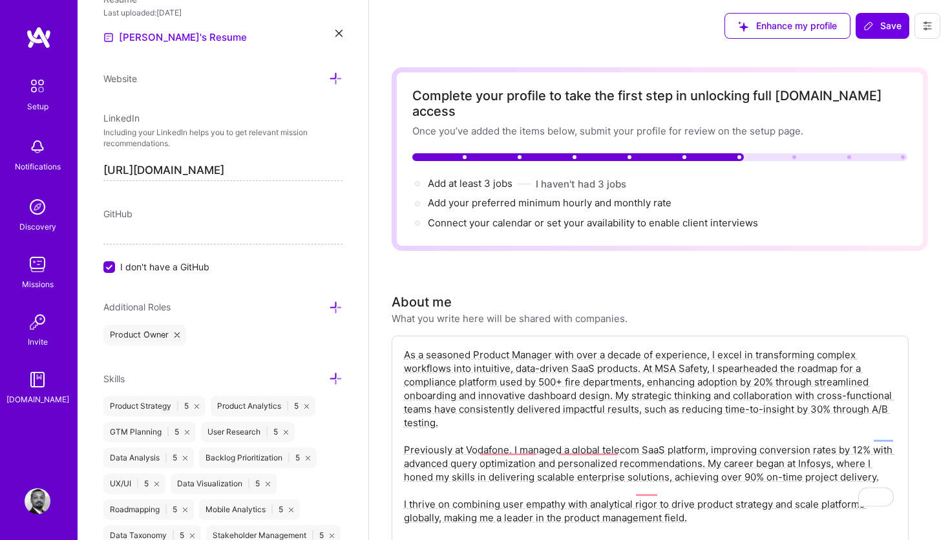
scroll to position [588, 0]
click at [329, 306] on icon at bounding box center [336, 306] width 14 height 14
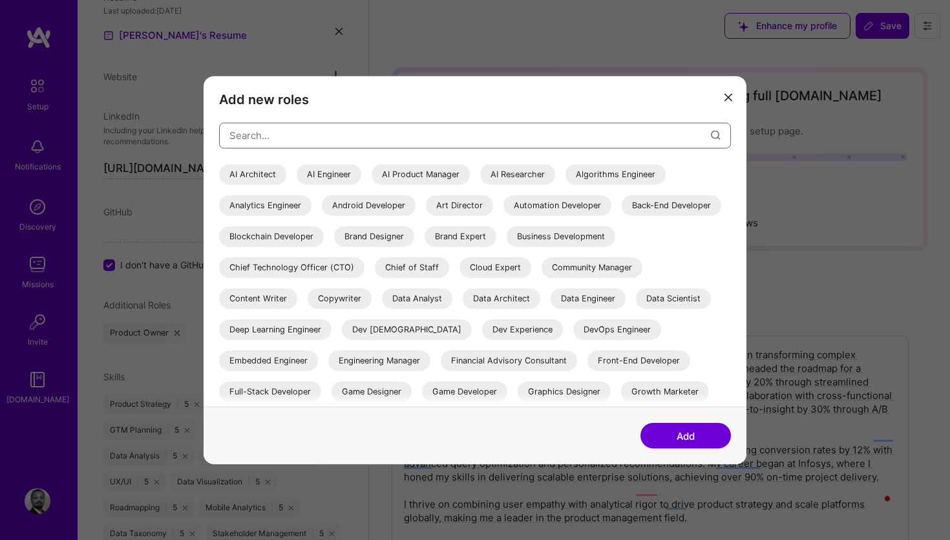
click at [328, 143] on input "modal" at bounding box center [469, 135] width 481 height 33
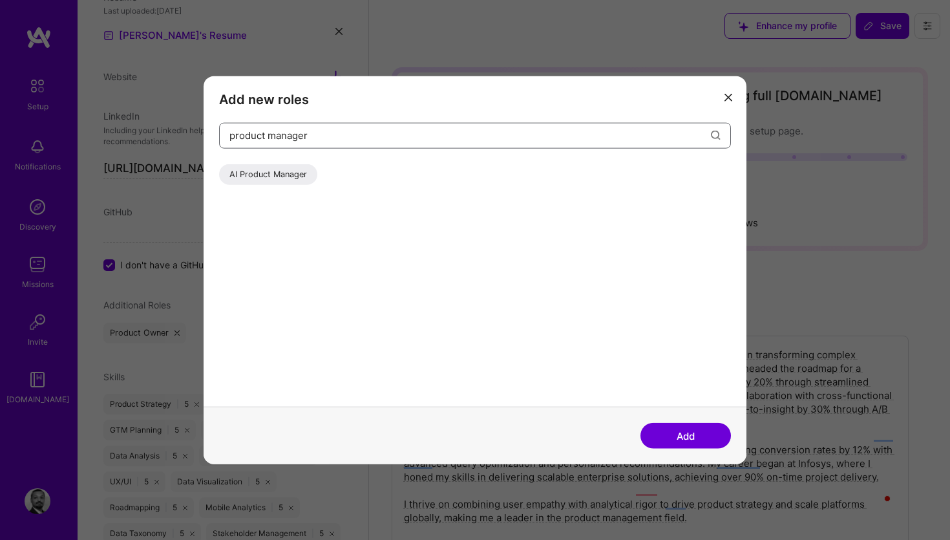
type input "product manager"
click at [727, 97] on icon "modal" at bounding box center [728, 98] width 8 height 8
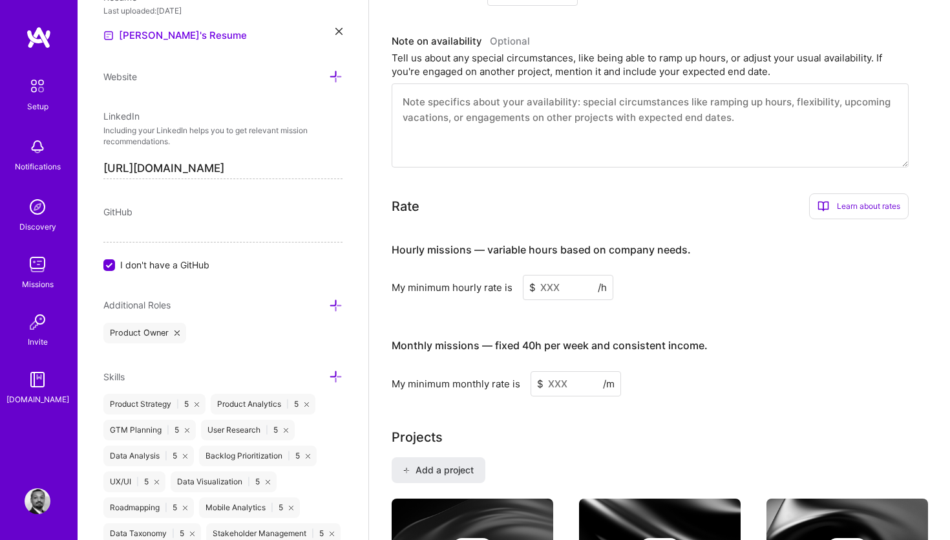
scroll to position [685, 0]
click at [561, 274] on input at bounding box center [568, 286] width 90 height 25
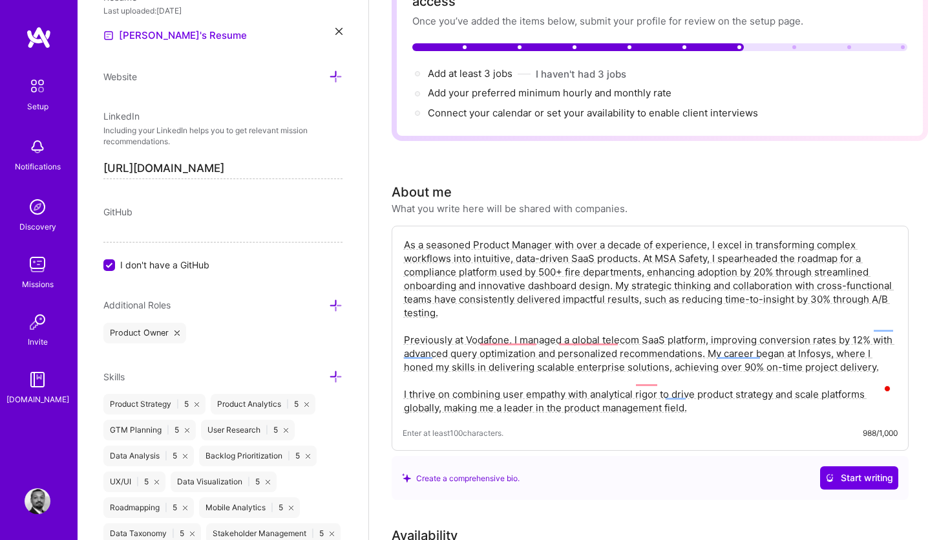
scroll to position [0, 0]
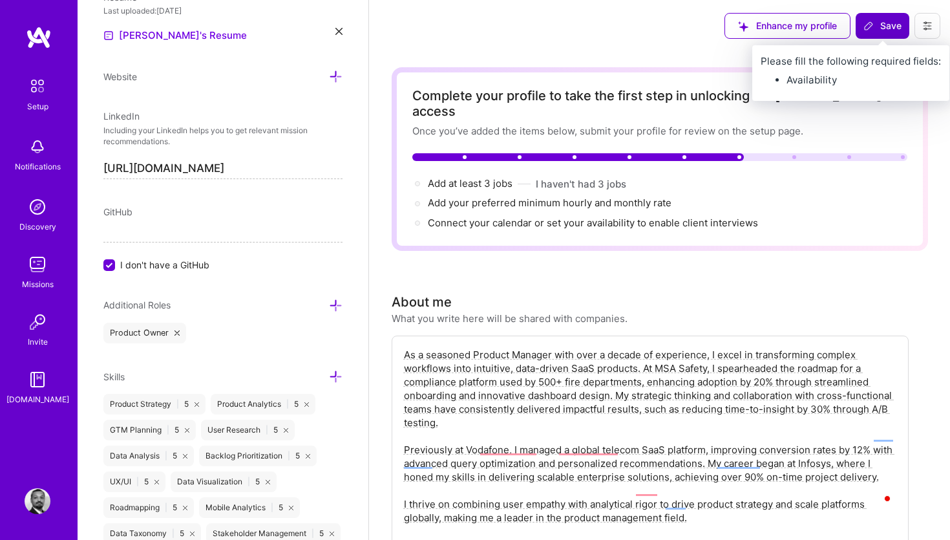
click at [885, 23] on span "Save" at bounding box center [882, 25] width 38 height 13
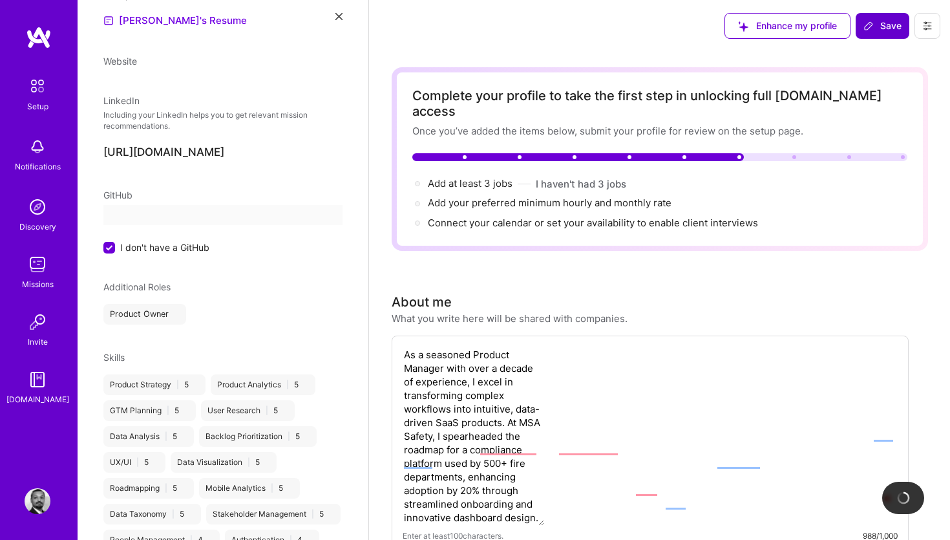
scroll to position [346, 0]
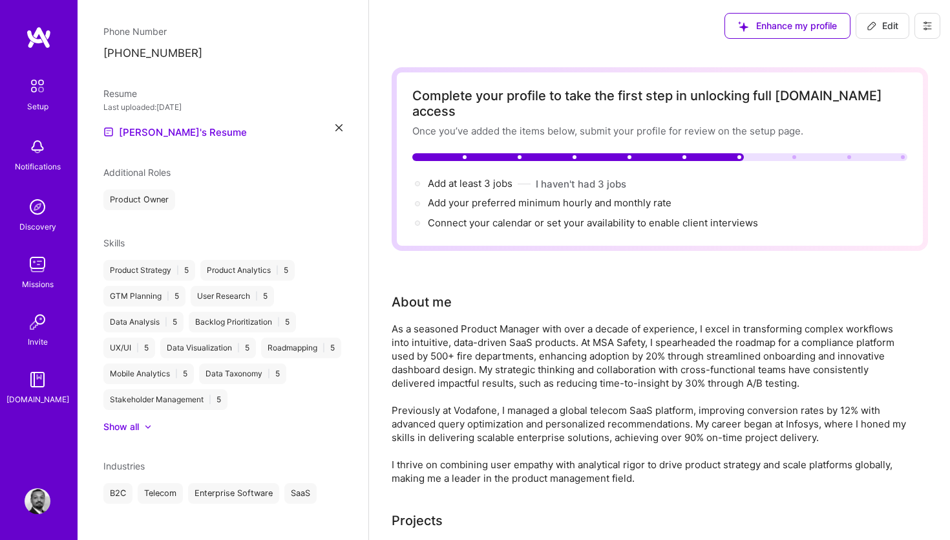
click at [33, 159] on img at bounding box center [38, 147] width 26 height 26
click at [44, 82] on img at bounding box center [37, 85] width 27 height 27
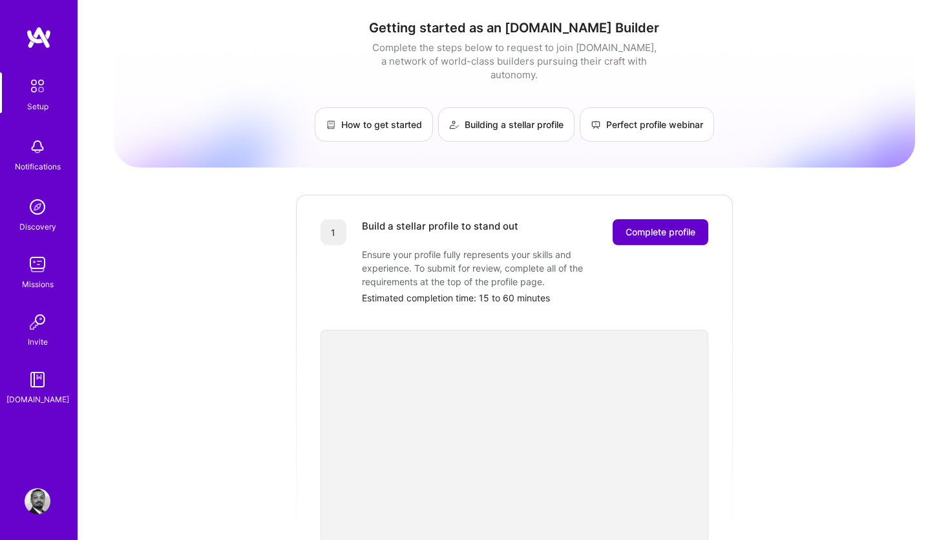
click at [671, 226] on span "Complete profile" at bounding box center [661, 232] width 70 height 13
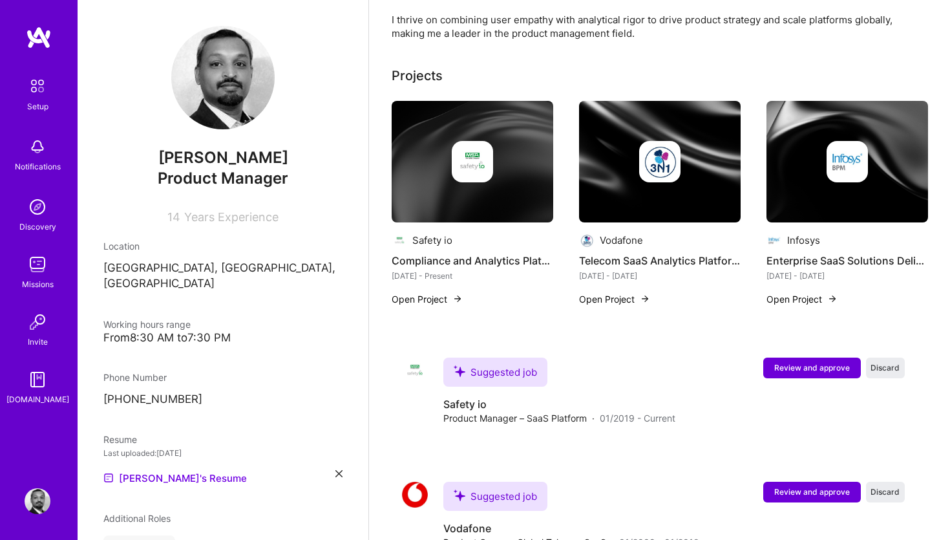
scroll to position [551, 0]
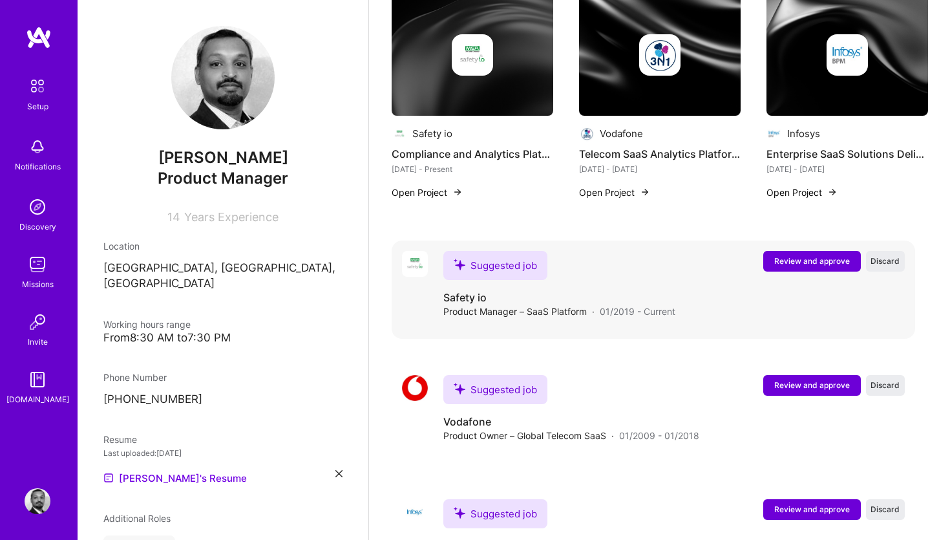
click at [502, 253] on div "Suggested job" at bounding box center [495, 265] width 104 height 29
click at [812, 255] on span "Review and approve" at bounding box center [812, 260] width 76 height 11
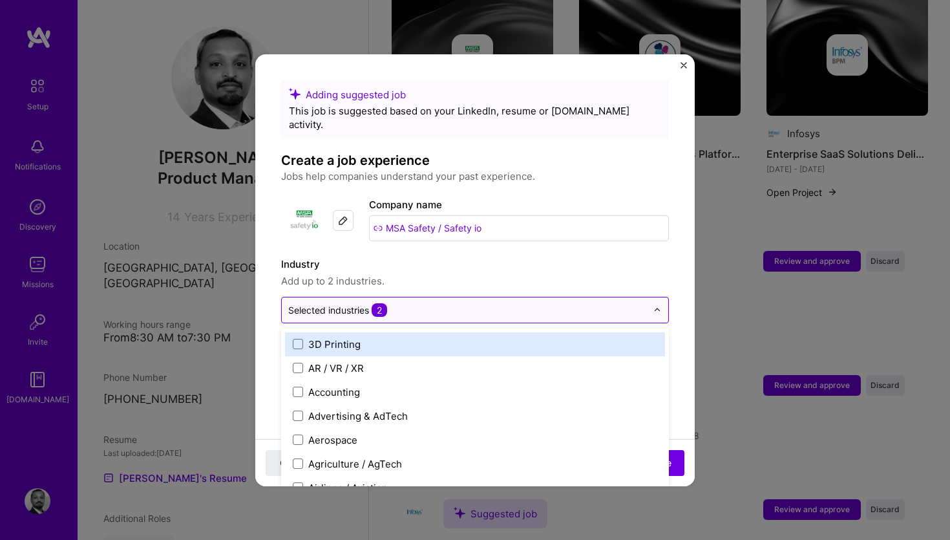
click at [425, 303] on input "text" at bounding box center [467, 310] width 359 height 14
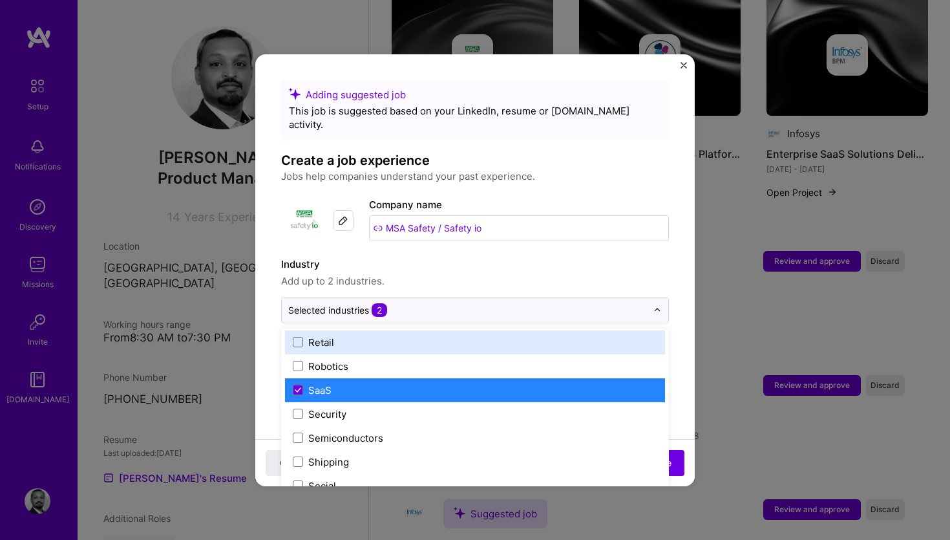
scroll to position [2532, 0]
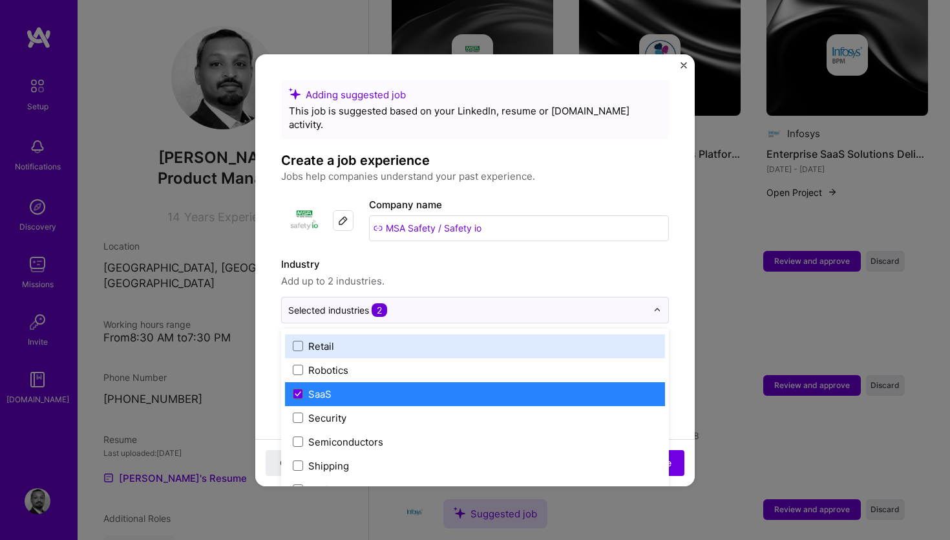
click at [520, 257] on label "Industry" at bounding box center [475, 265] width 388 height 16
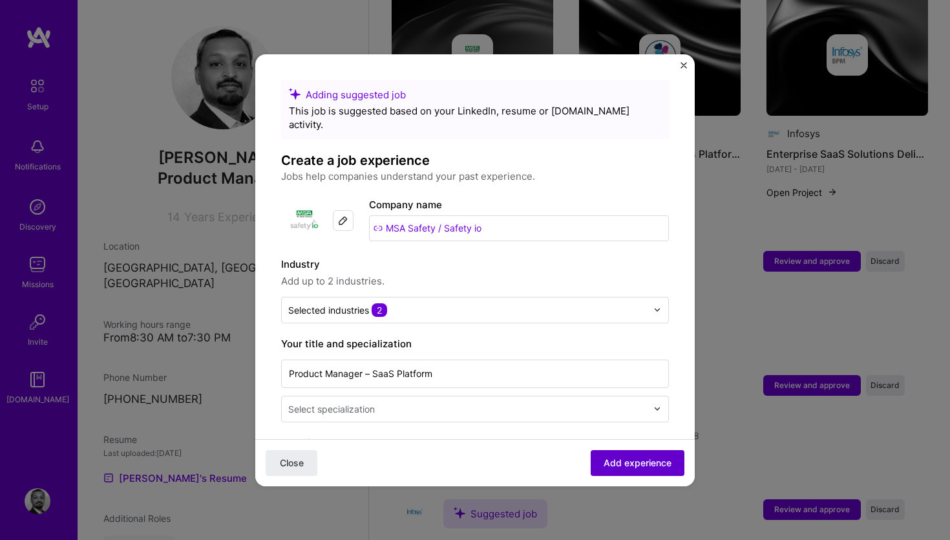
click at [629, 463] on span "Add experience" at bounding box center [638, 462] width 68 height 13
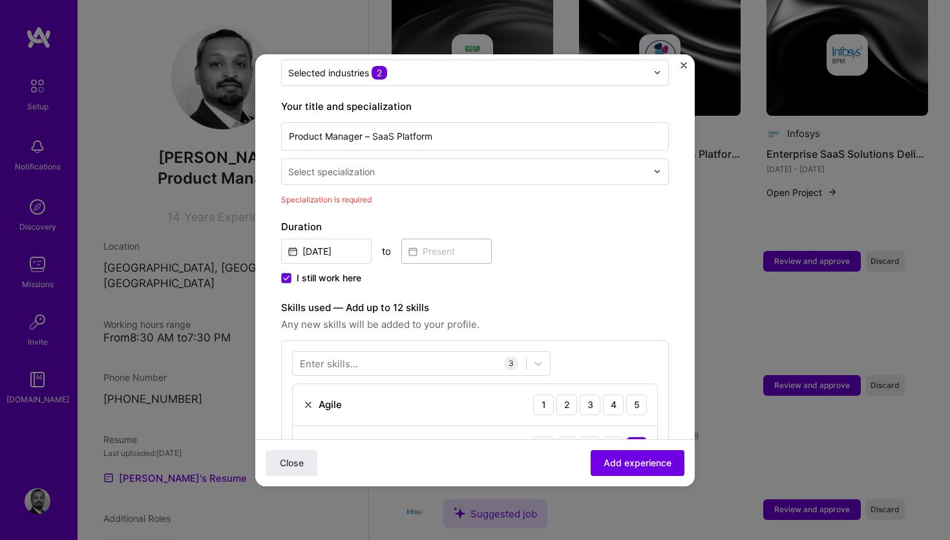
scroll to position [237, 0]
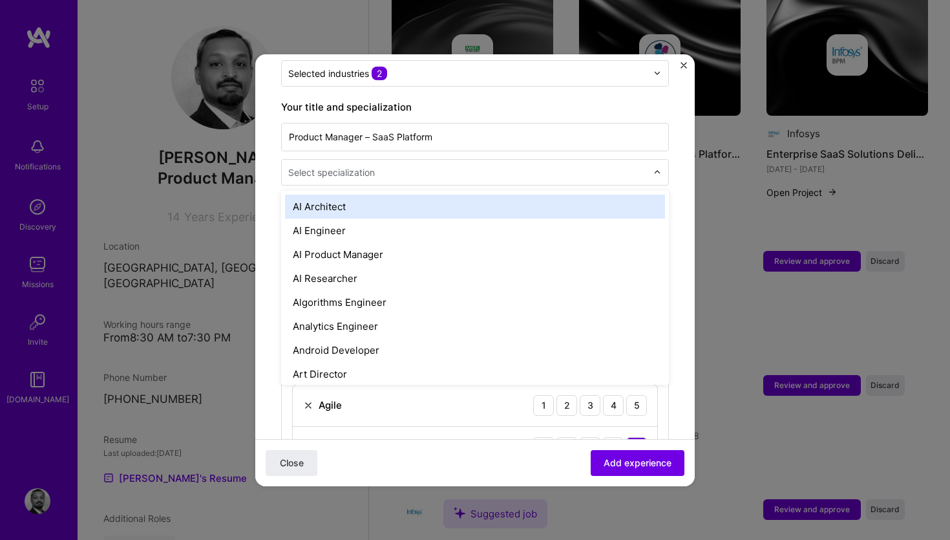
click at [457, 165] on input "text" at bounding box center [468, 172] width 361 height 14
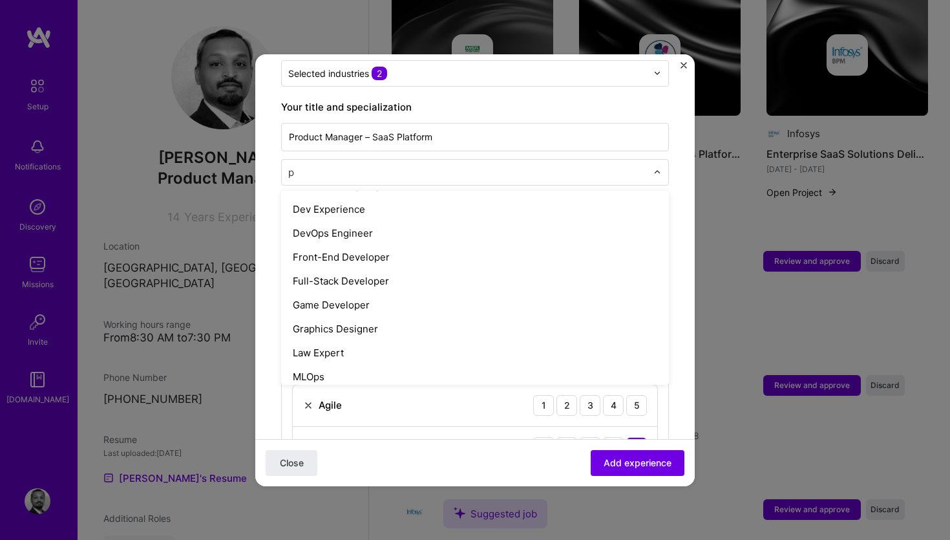
type input "pr"
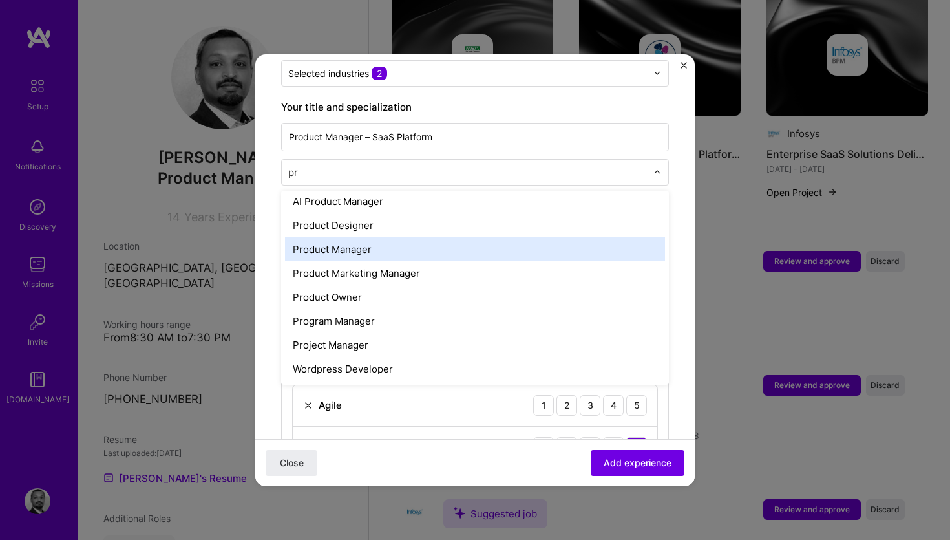
click at [372, 237] on div "Product Manager" at bounding box center [475, 249] width 380 height 24
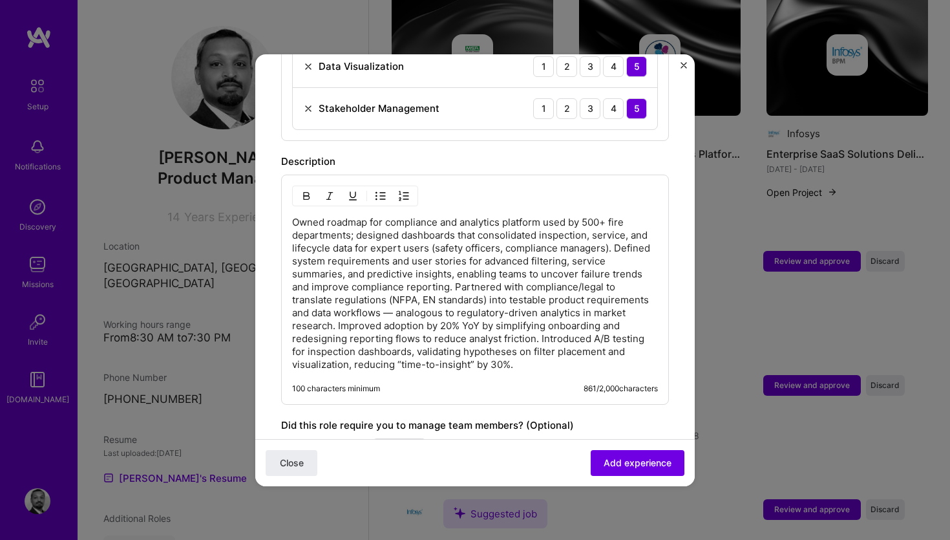
scroll to position [781, 0]
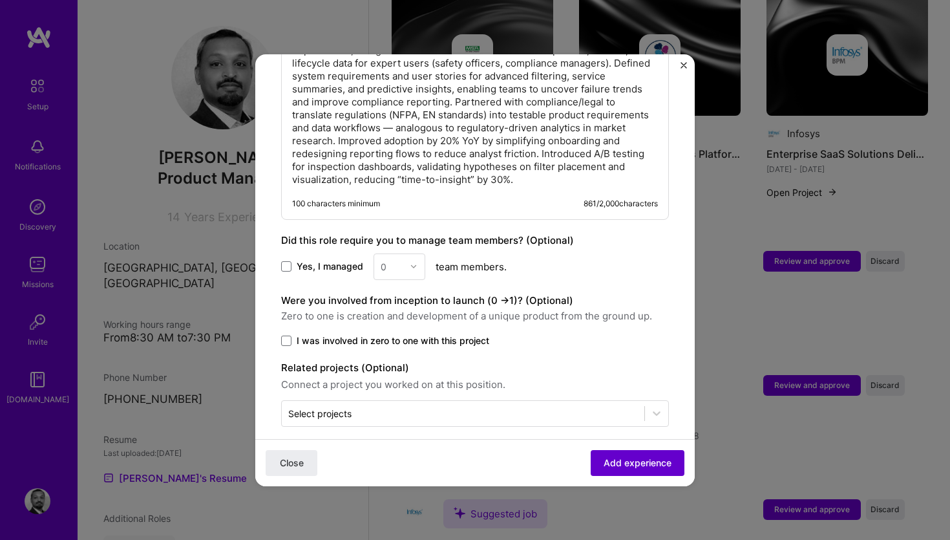
click at [638, 461] on span "Add experience" at bounding box center [638, 462] width 68 height 13
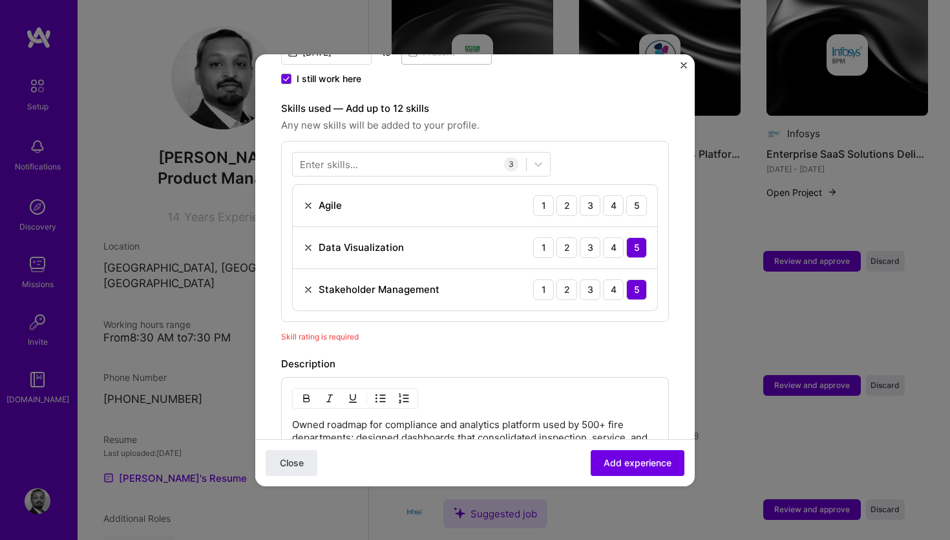
scroll to position [414, 0]
click at [634, 196] on div "5" at bounding box center [636, 206] width 21 height 21
click at [627, 465] on span "Add experience" at bounding box center [638, 462] width 68 height 13
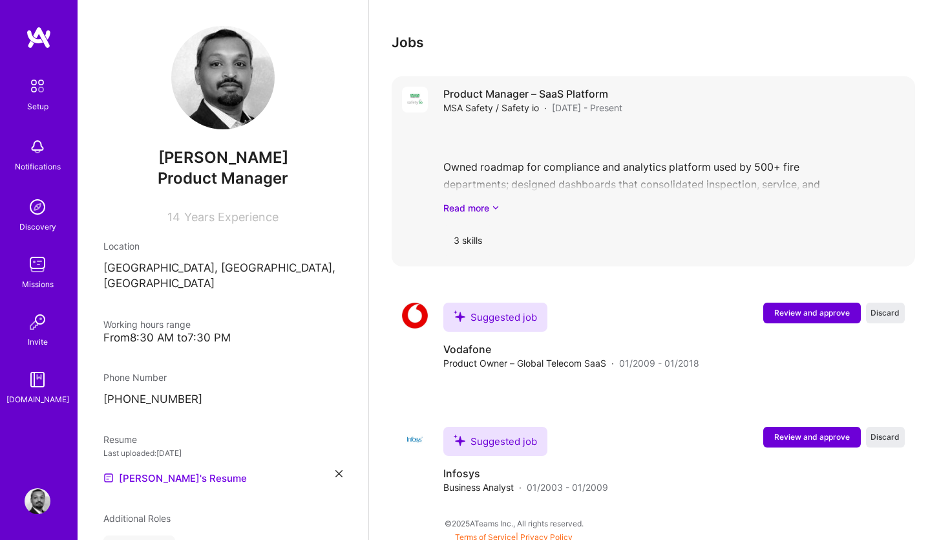
scroll to position [748, 0]
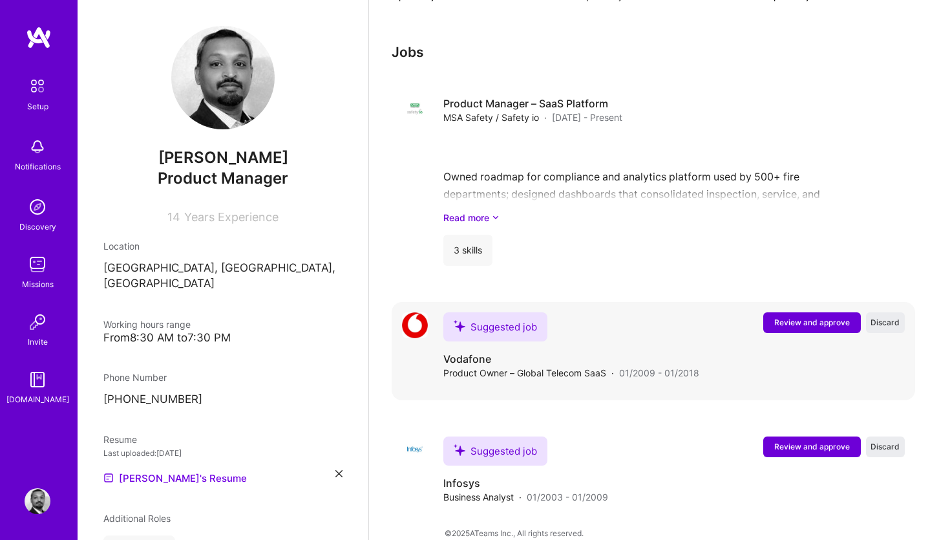
click at [809, 317] on span "Review and approve" at bounding box center [812, 322] width 76 height 11
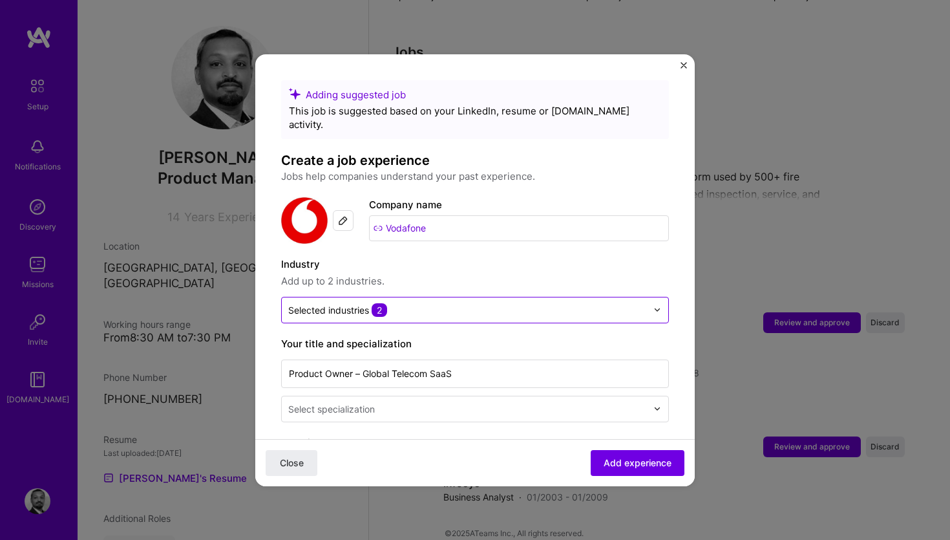
click at [410, 303] on input "text" at bounding box center [467, 310] width 359 height 14
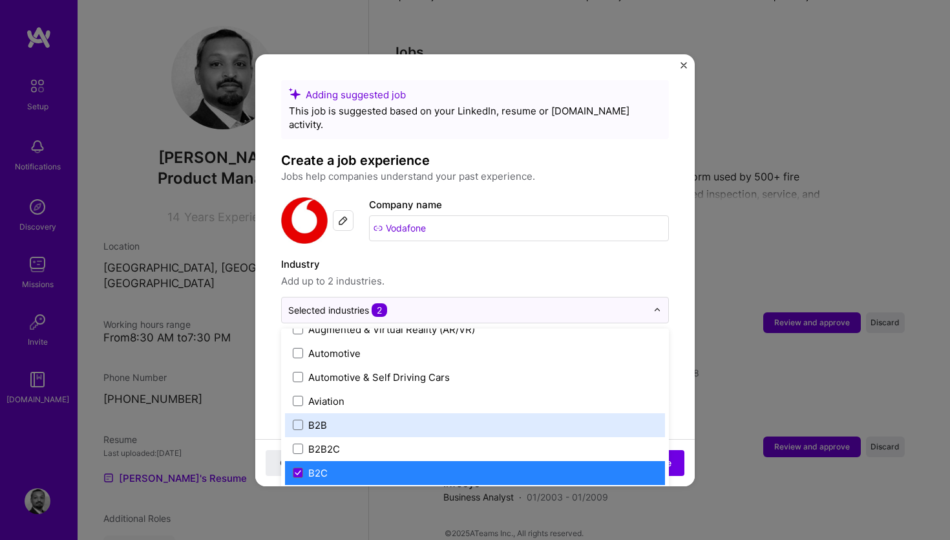
scroll to position [287, 0]
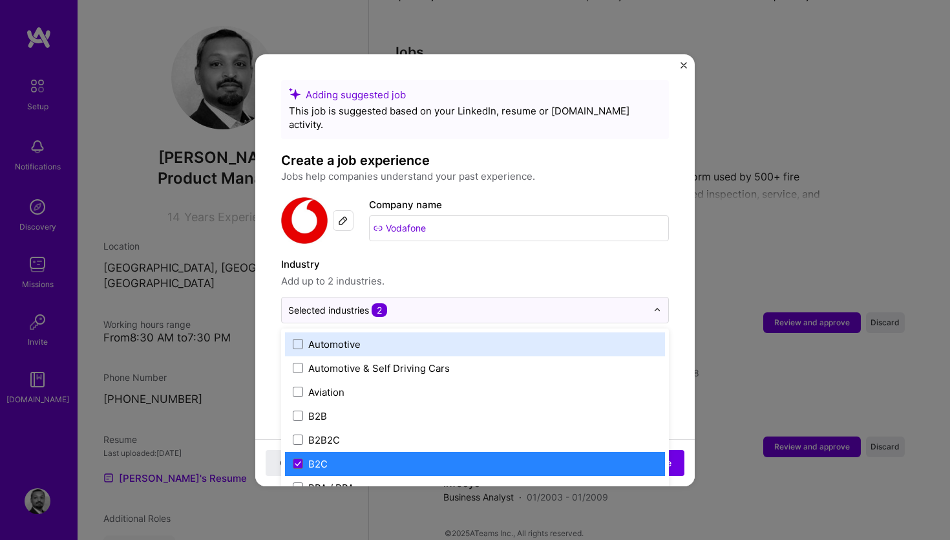
click at [657, 258] on div "Industry Add up to 2 industries." at bounding box center [475, 273] width 388 height 32
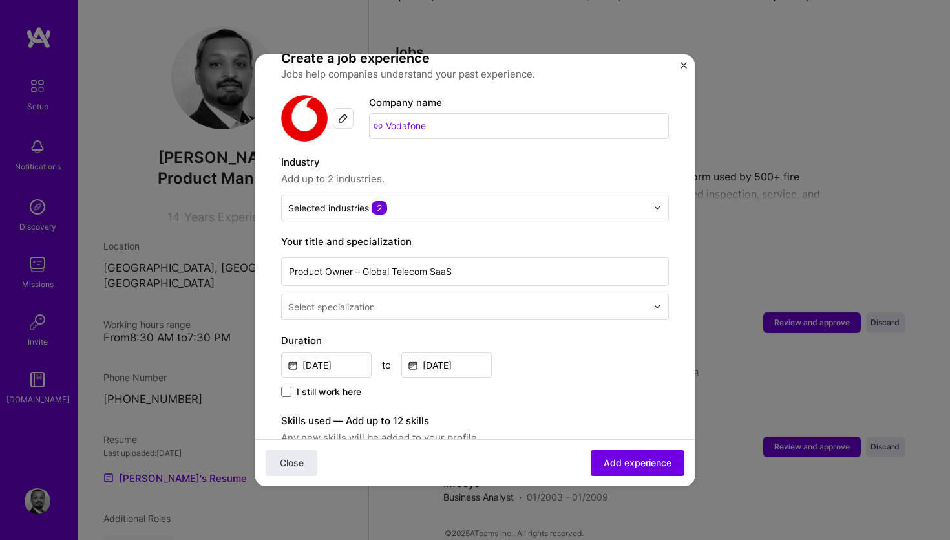
scroll to position [177, 0]
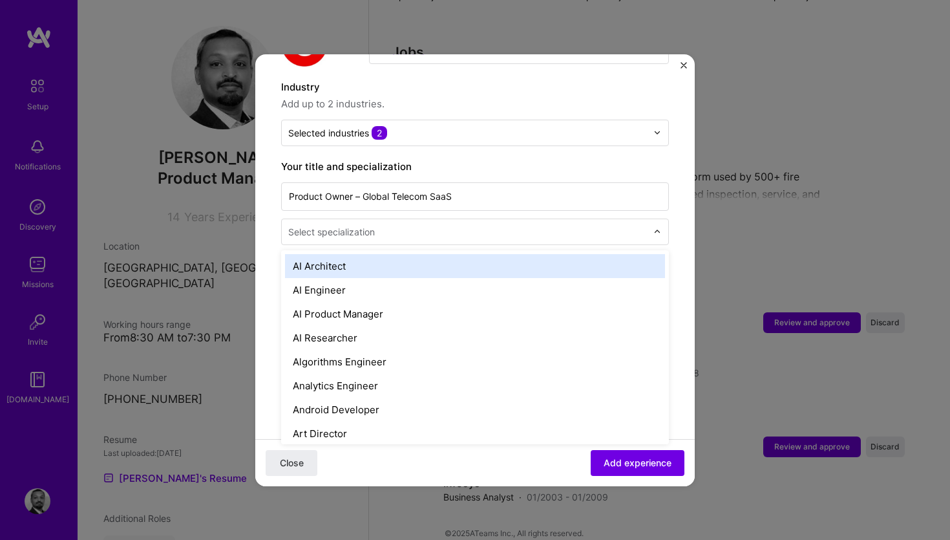
click at [496, 225] on input "text" at bounding box center [468, 232] width 361 height 14
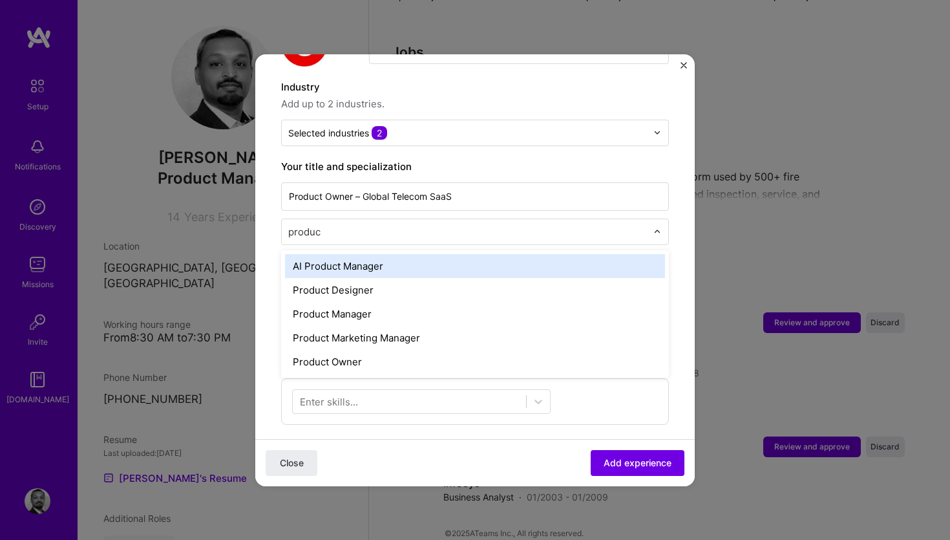
type input "product"
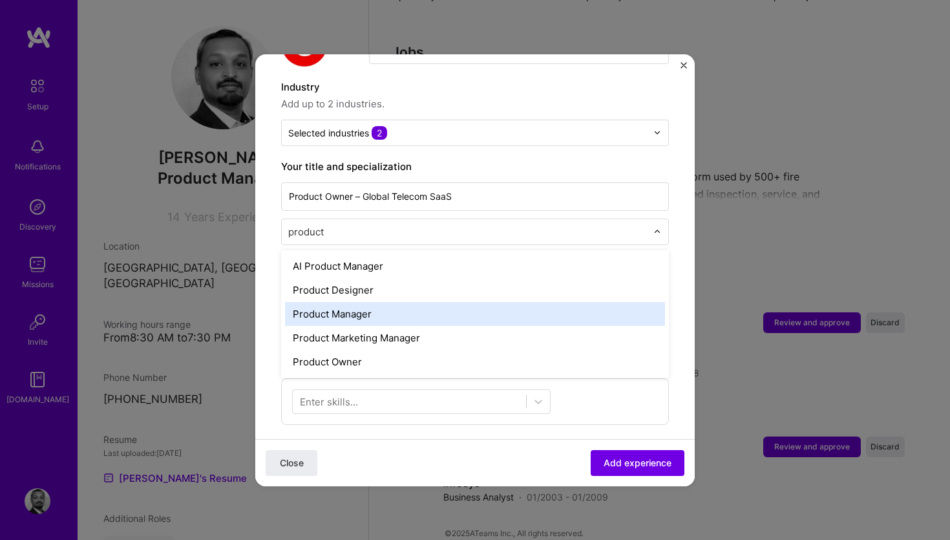
click at [430, 302] on div "Product Manager" at bounding box center [475, 314] width 380 height 24
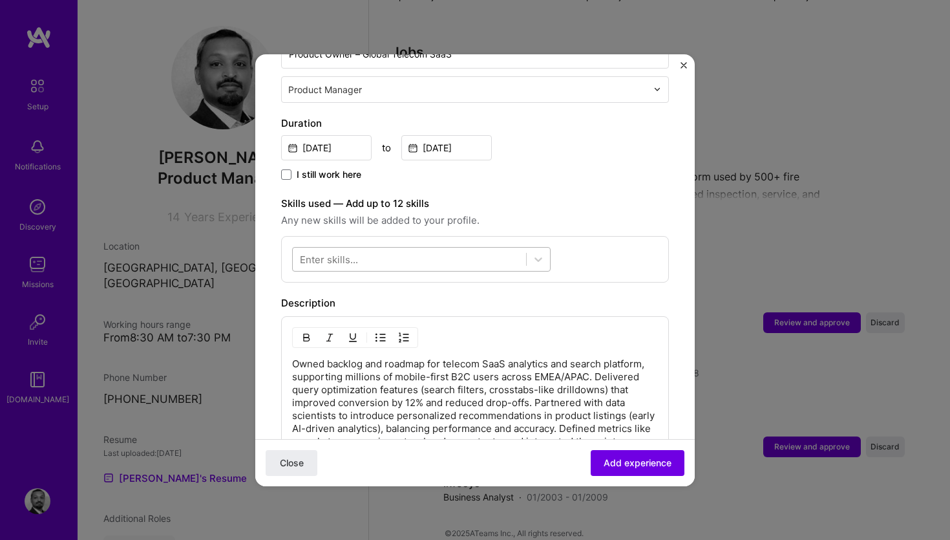
scroll to position [321, 0]
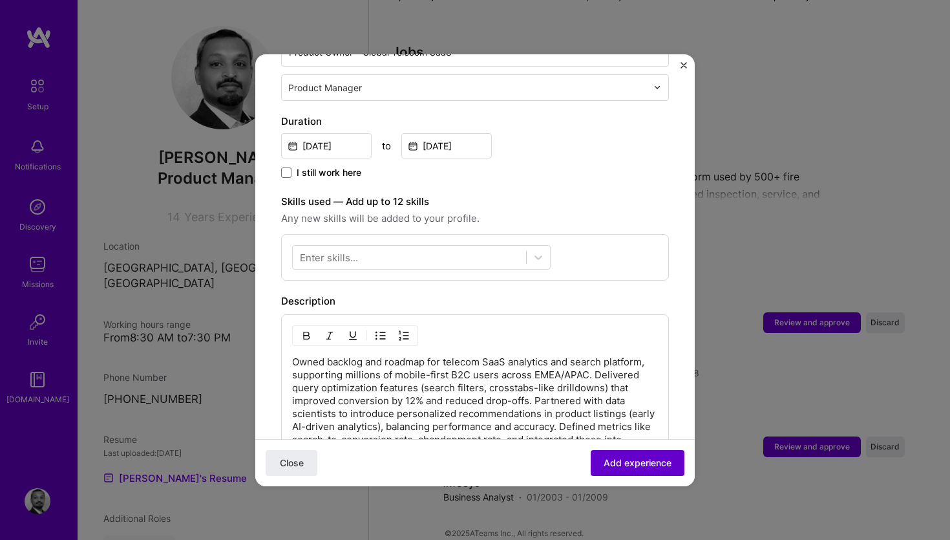
click at [658, 463] on span "Add experience" at bounding box center [638, 462] width 68 height 13
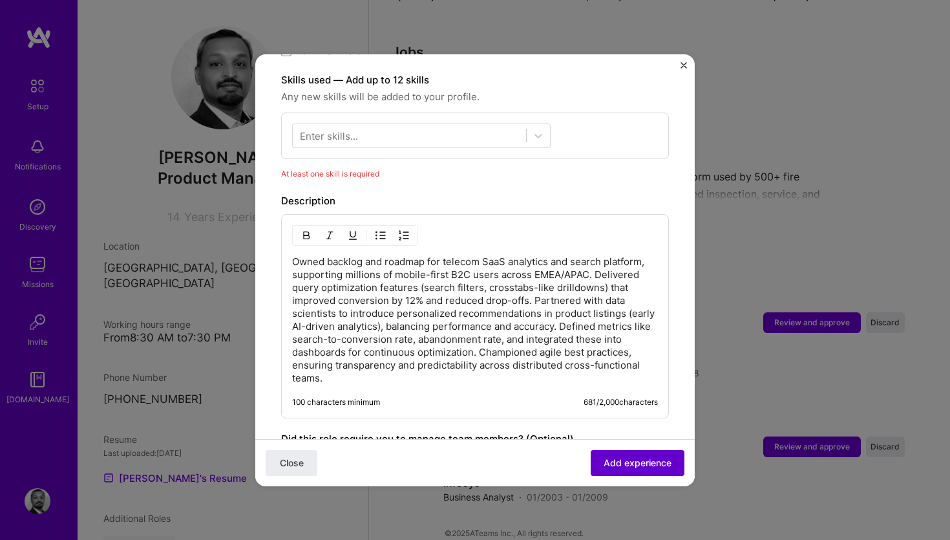
scroll to position [447, 0]
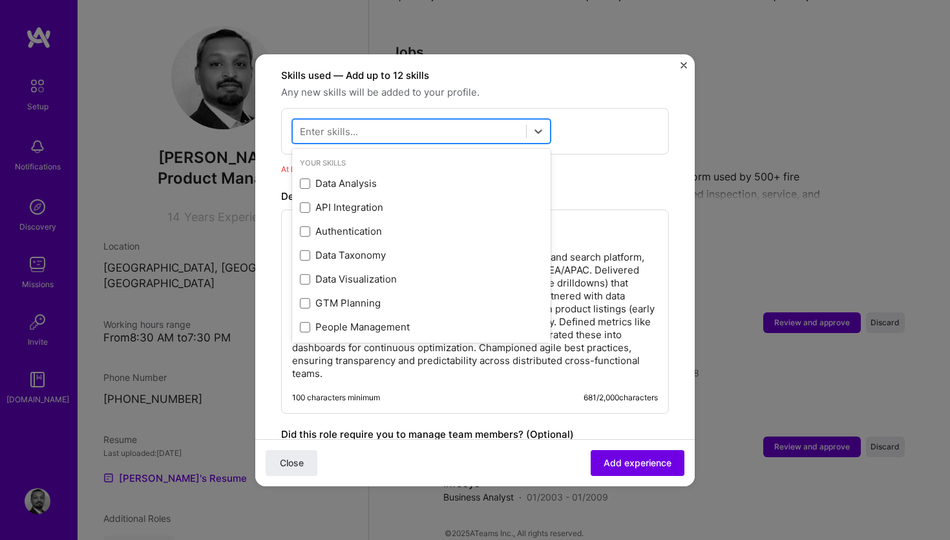
click at [443, 120] on div at bounding box center [409, 130] width 233 height 21
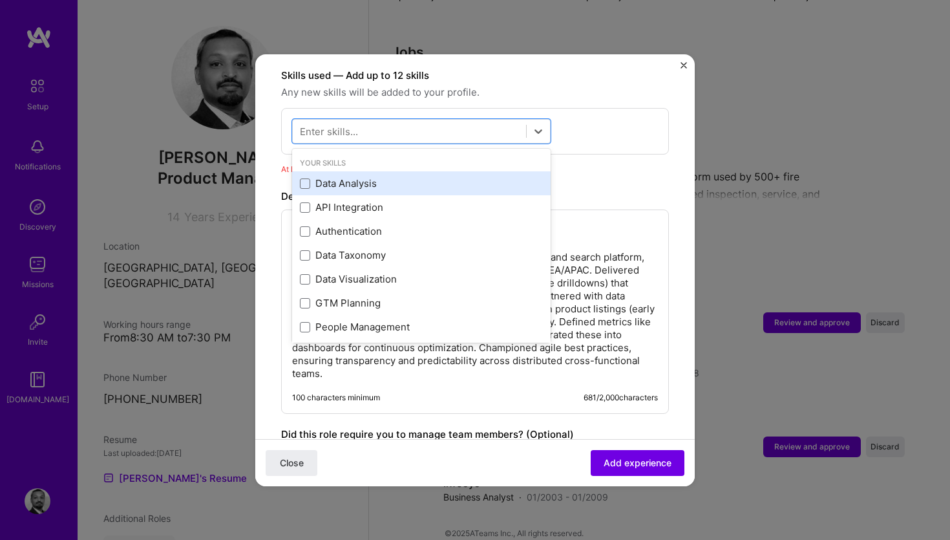
click at [350, 171] on div "Data Analysis" at bounding box center [421, 183] width 258 height 24
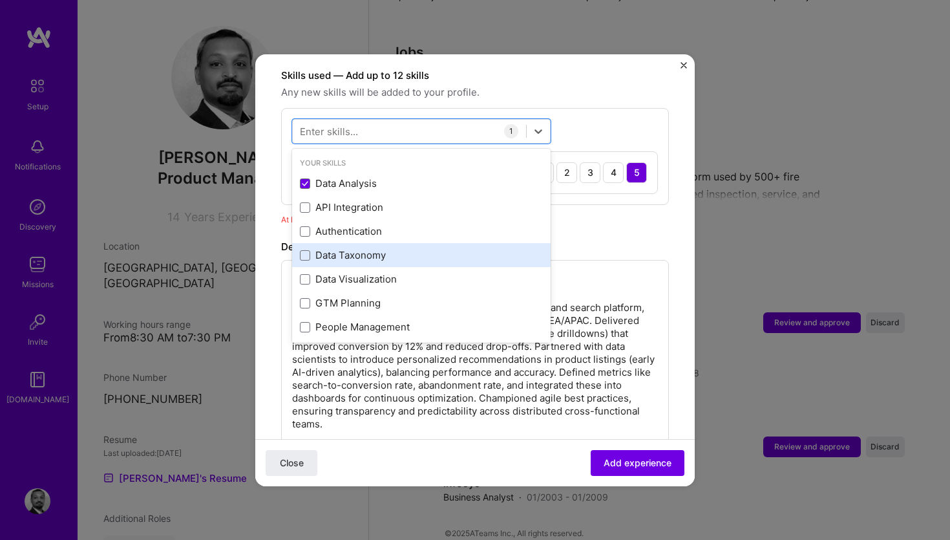
click at [351, 248] on div "Data Taxonomy" at bounding box center [421, 255] width 243 height 14
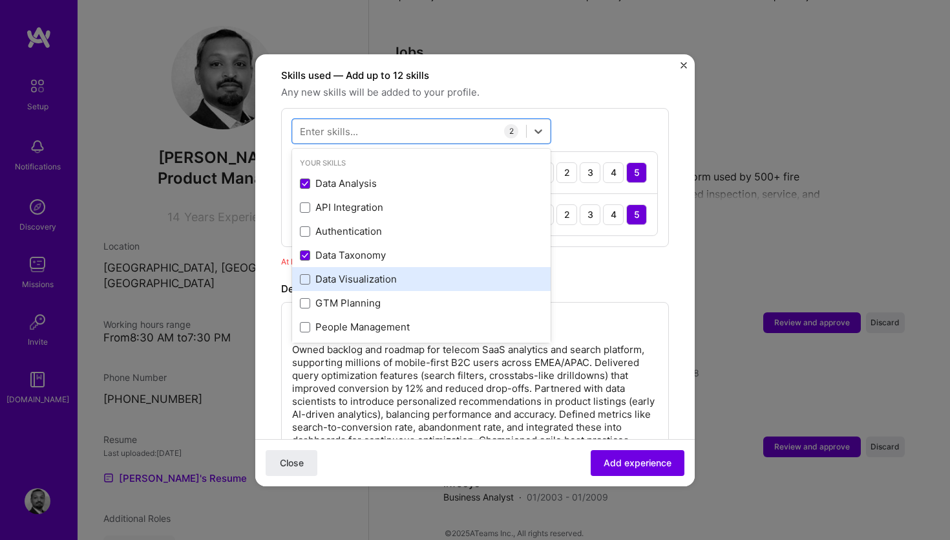
click at [346, 272] on div "Data Visualization" at bounding box center [421, 279] width 243 height 14
